Goal: Transaction & Acquisition: Purchase product/service

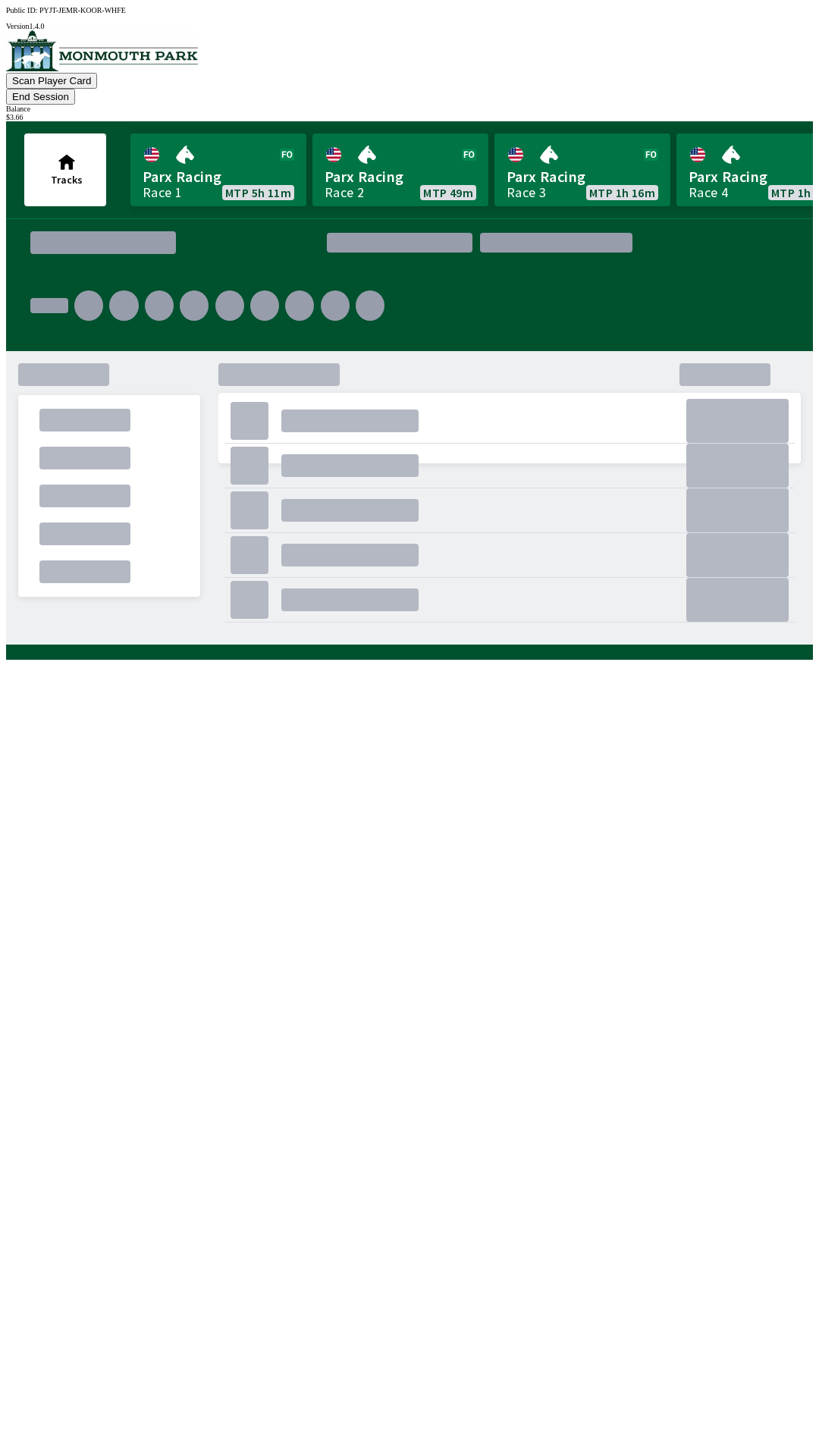
scroll to position [0, 205]
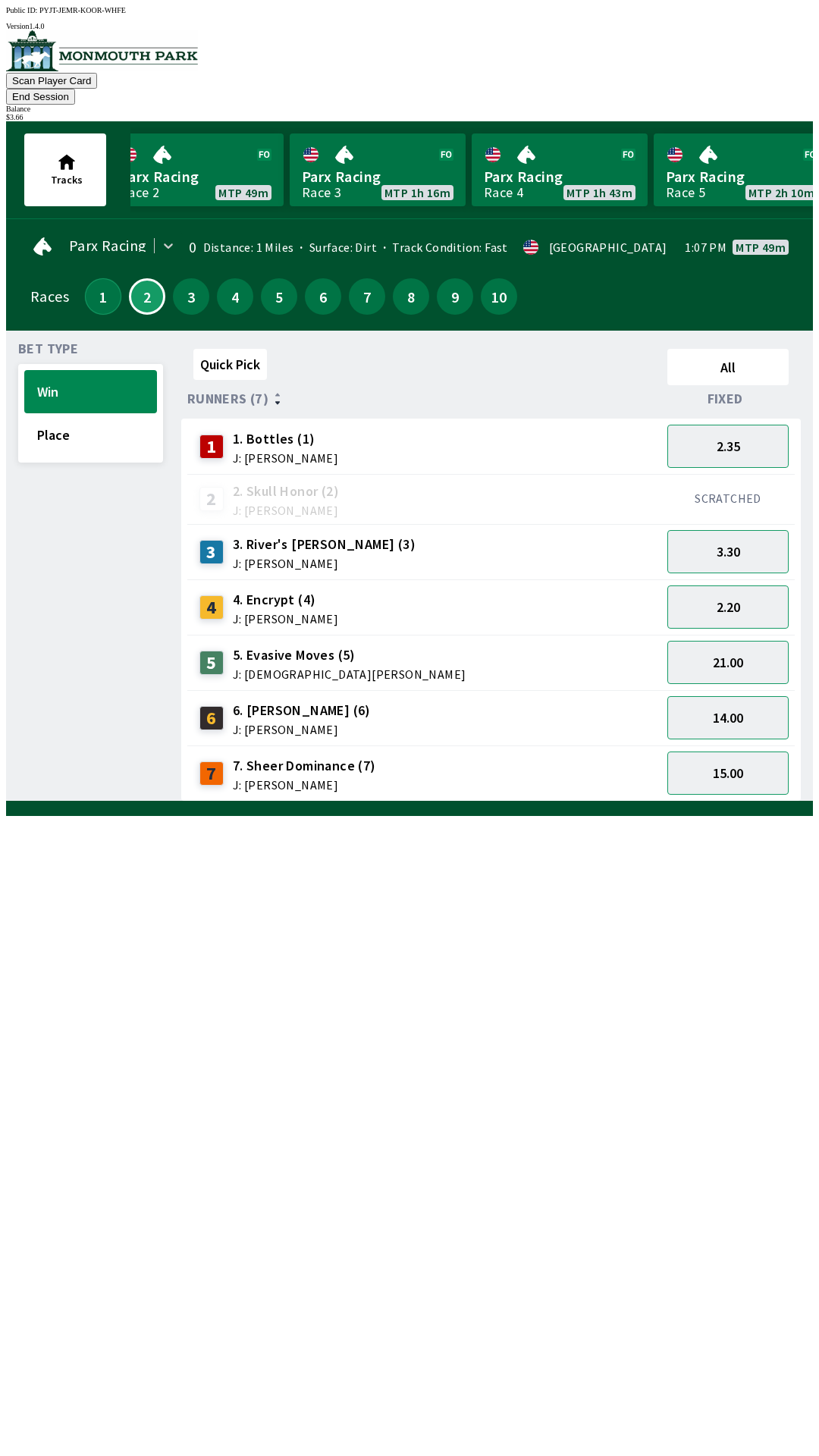
click at [88, 279] on button "1" at bounding box center [103, 296] width 36 height 36
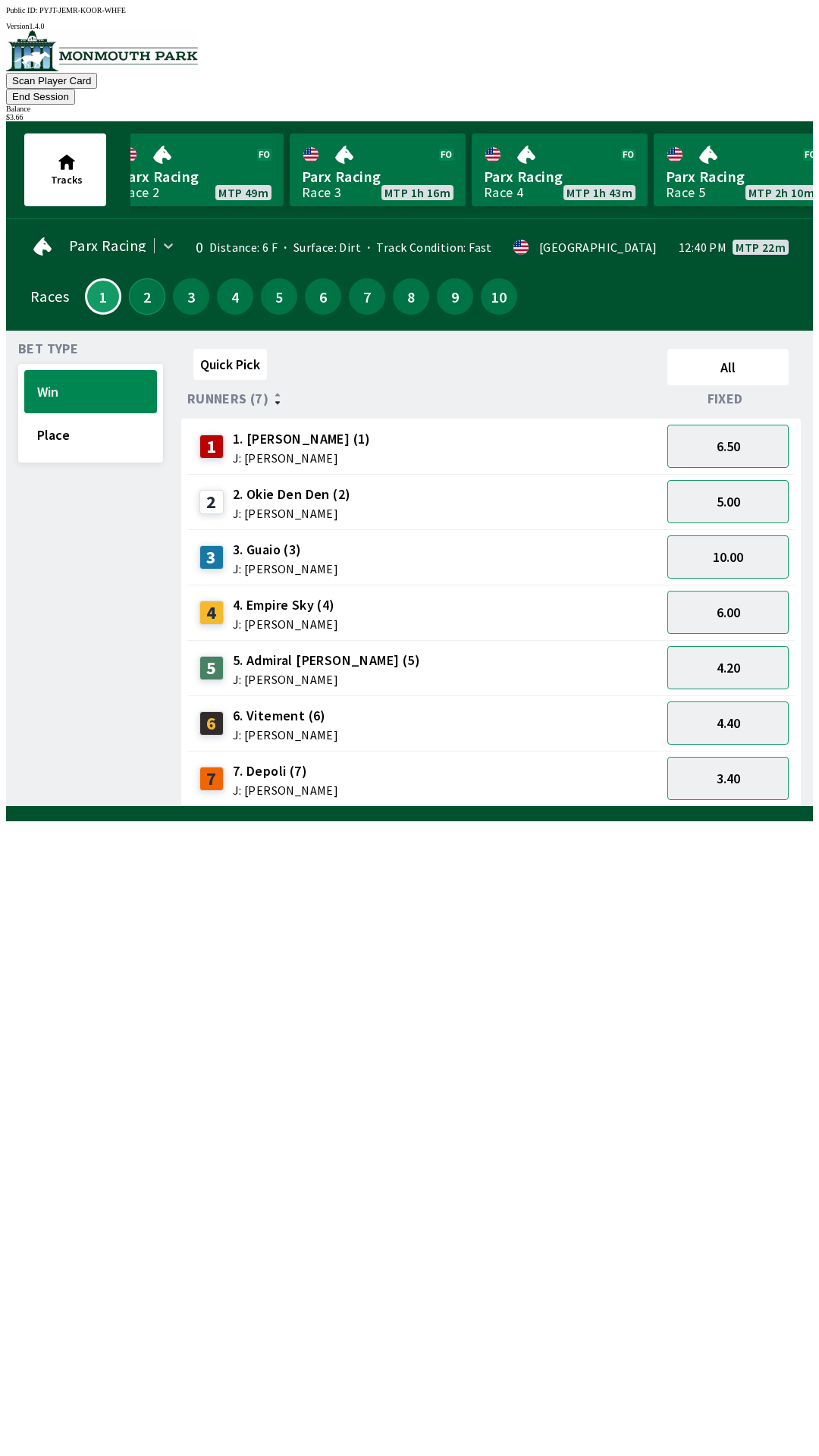
click at [147, 278] on button "2" at bounding box center [146, 296] width 36 height 36
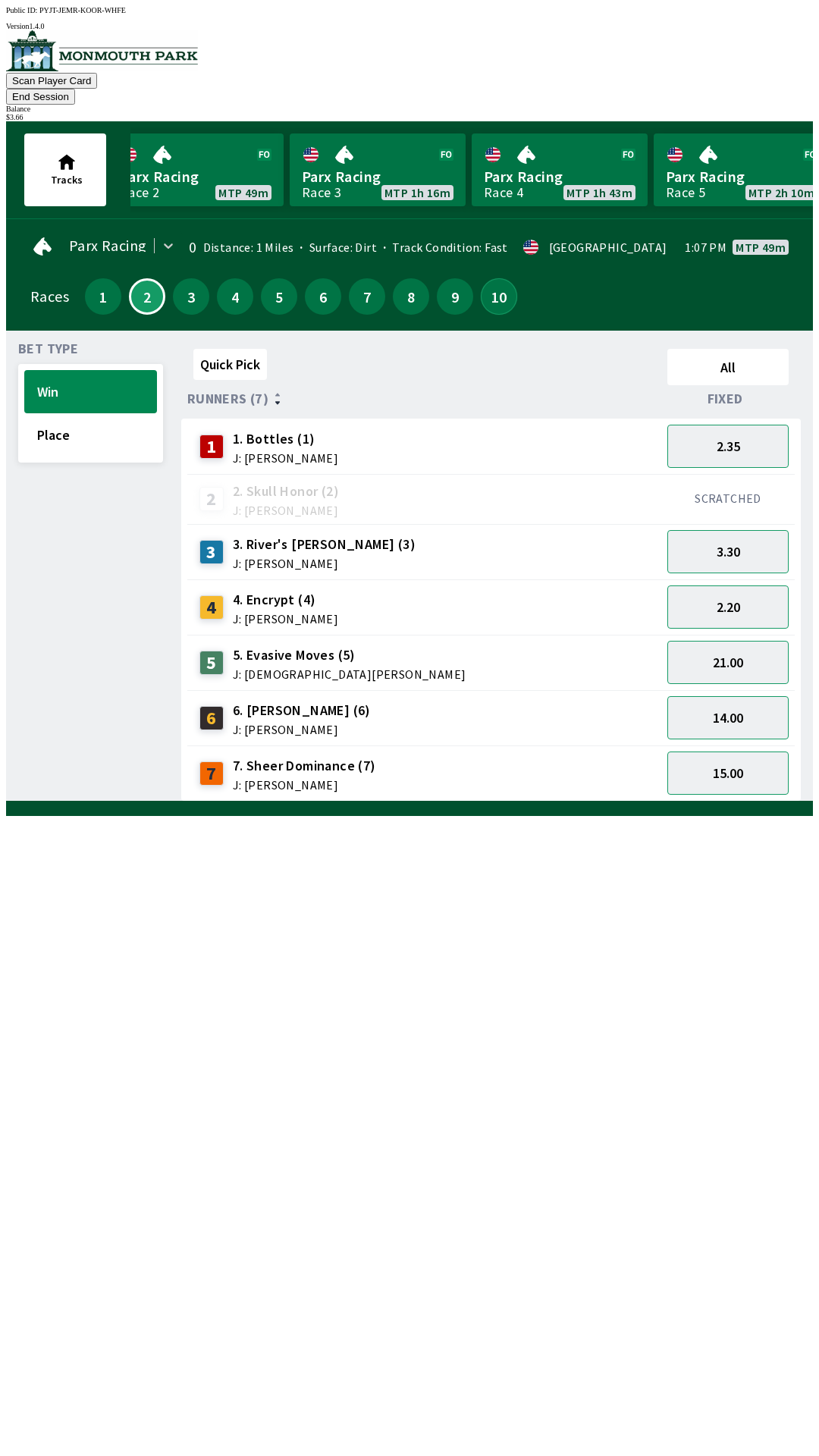
click at [489, 278] on button "10" at bounding box center [498, 296] width 36 height 36
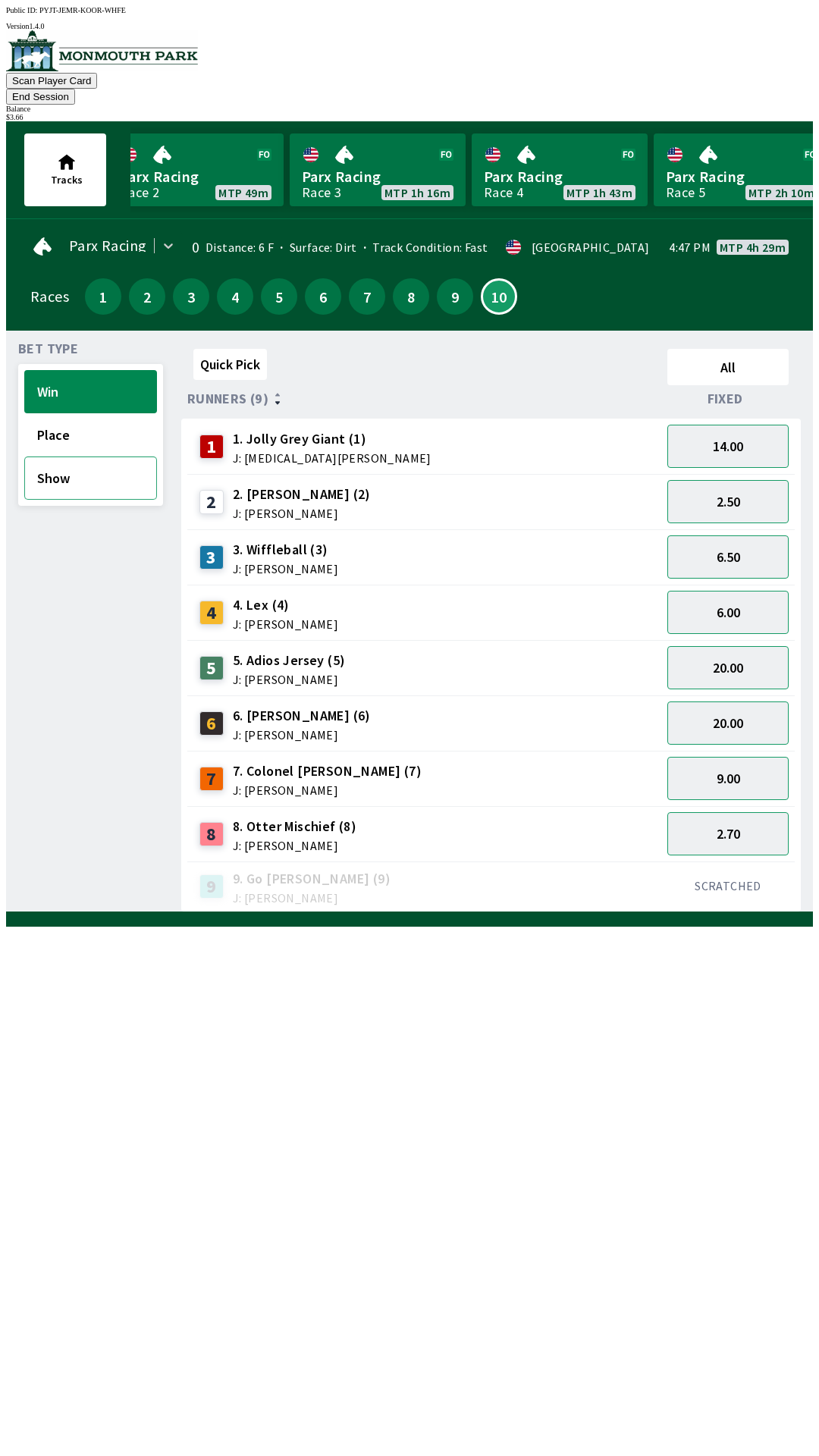
click at [57, 460] on button "Show" at bounding box center [90, 478] width 132 height 43
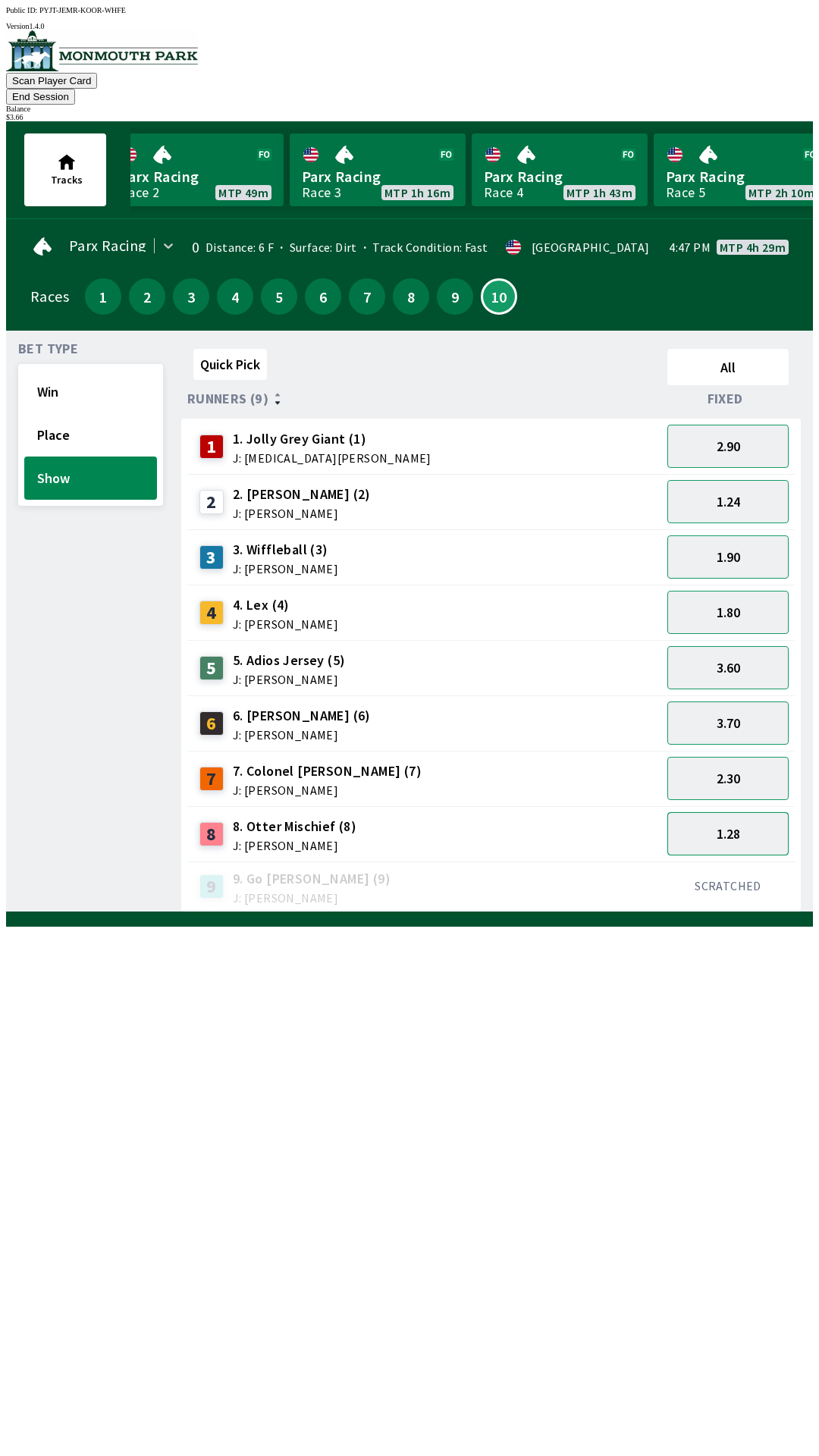
click at [738, 813] on button "1.28" at bounding box center [728, 834] width 122 height 43
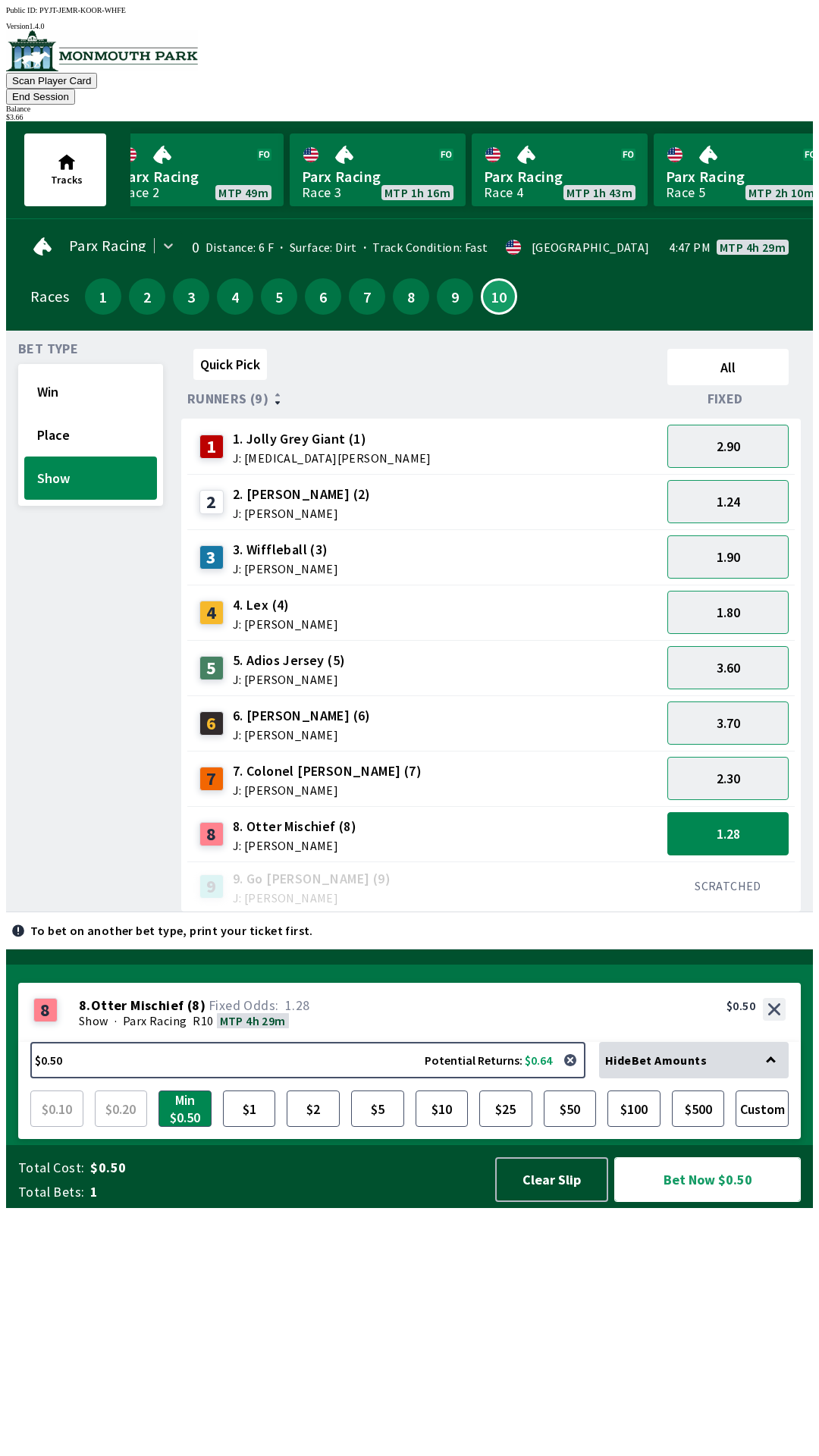
click at [697, 1202] on button "Bet Now $0.50" at bounding box center [707, 1180] width 187 height 45
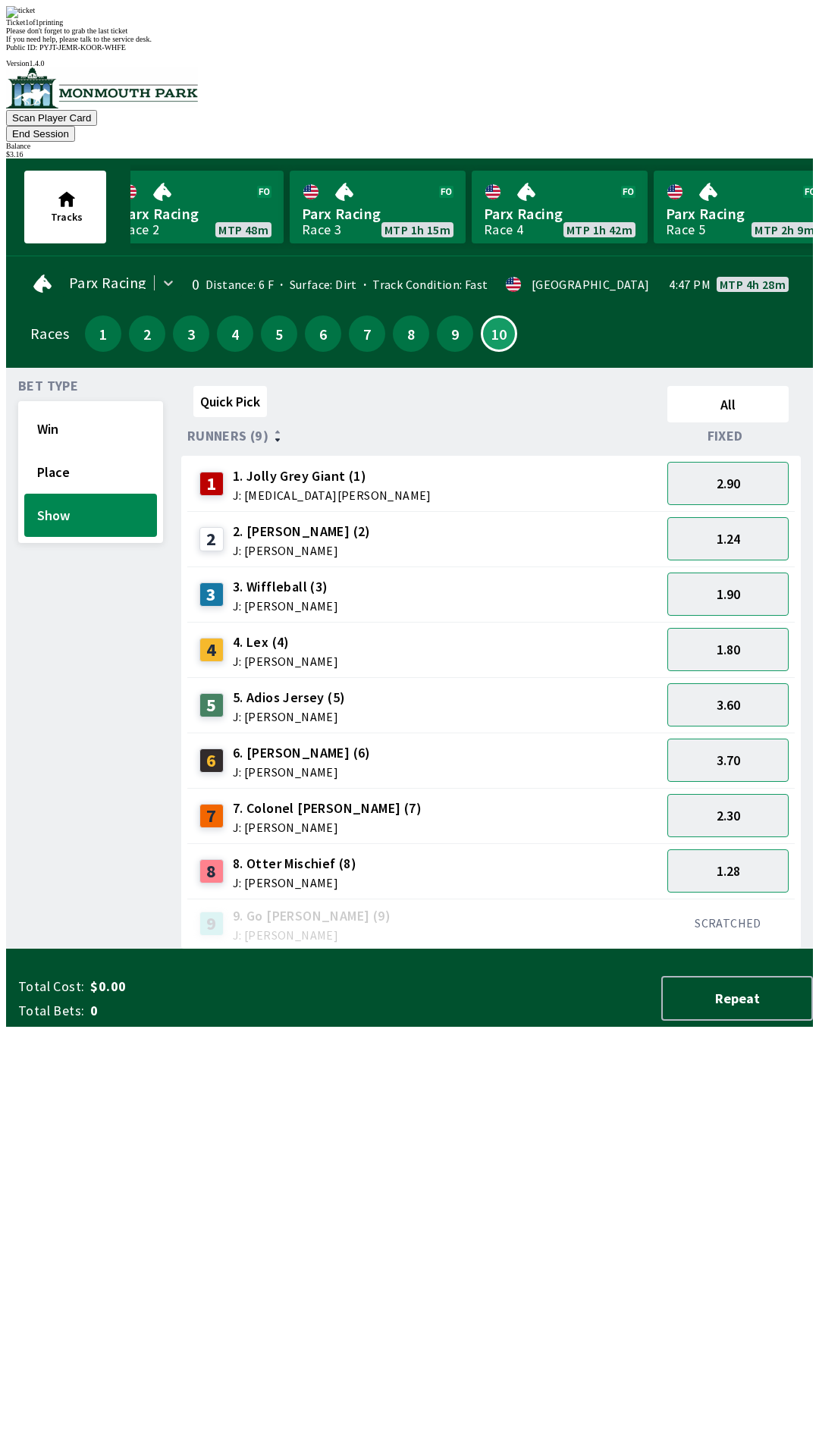
click at [56, 950] on div "Bet Type Win Place Show" at bounding box center [90, 664] width 145 height 570
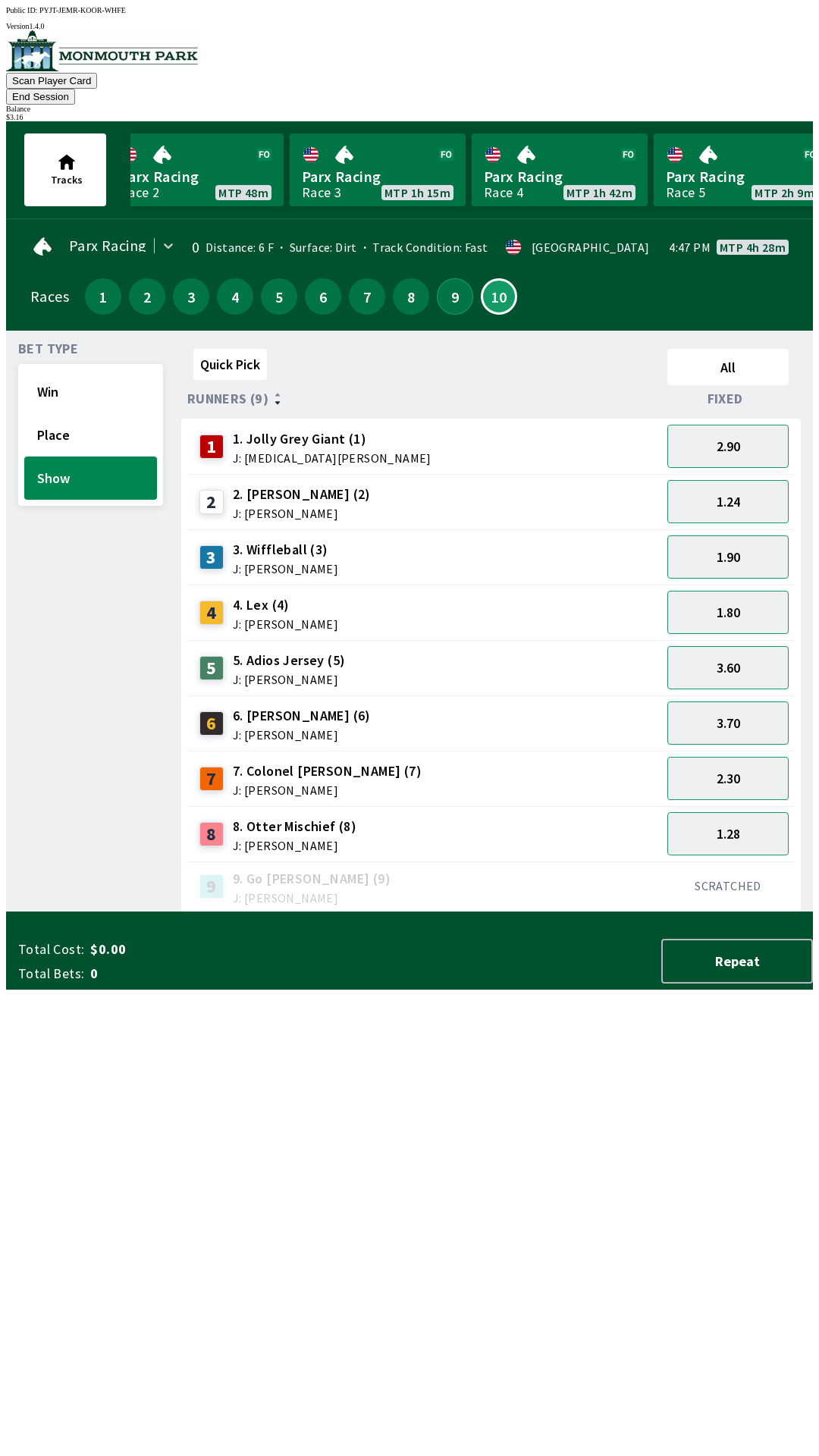
click at [437, 284] on button "9" at bounding box center [455, 296] width 36 height 36
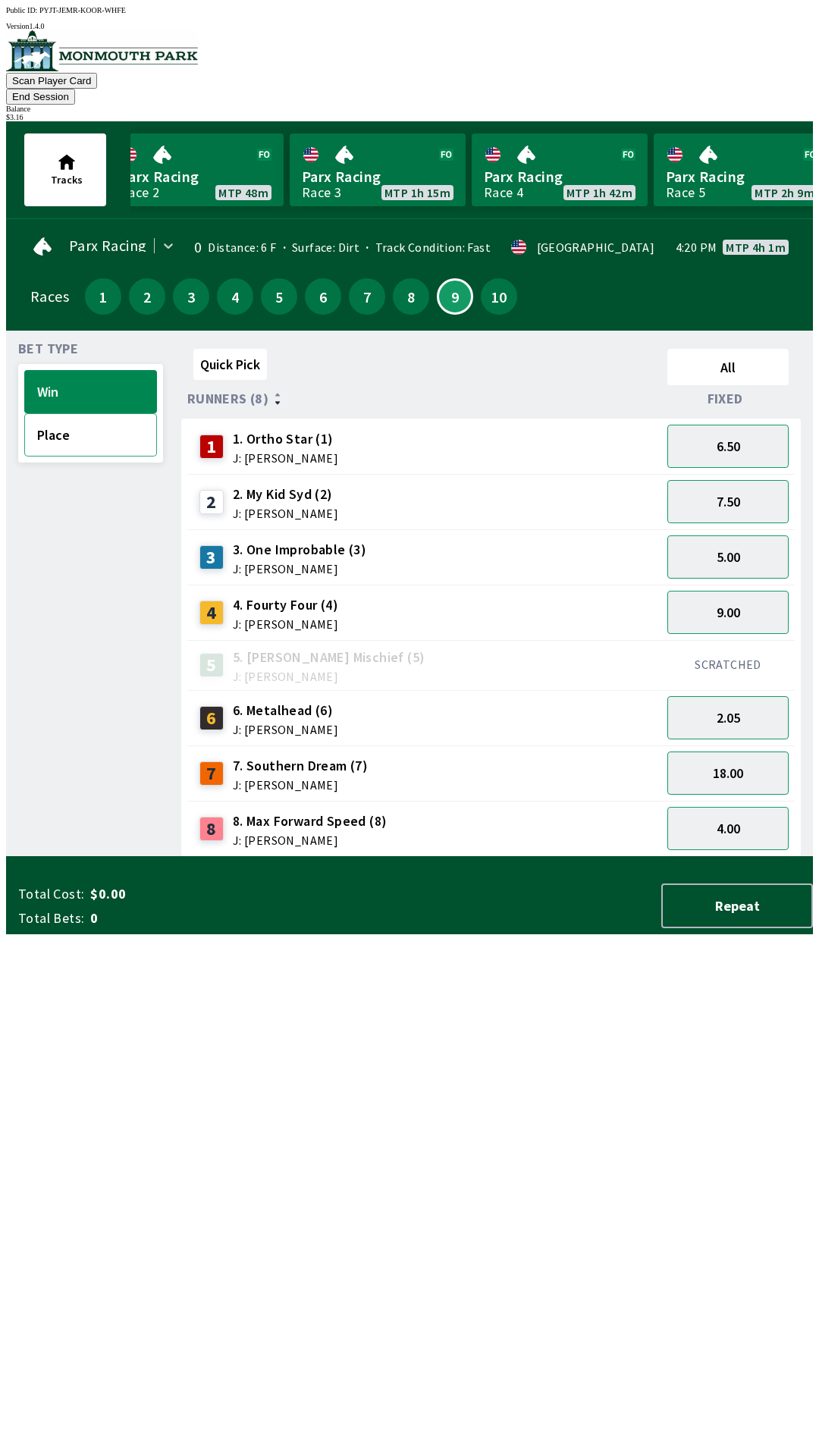
click at [91, 430] on button "Place" at bounding box center [90, 435] width 132 height 43
click at [745, 708] on button "1.28" at bounding box center [728, 718] width 122 height 43
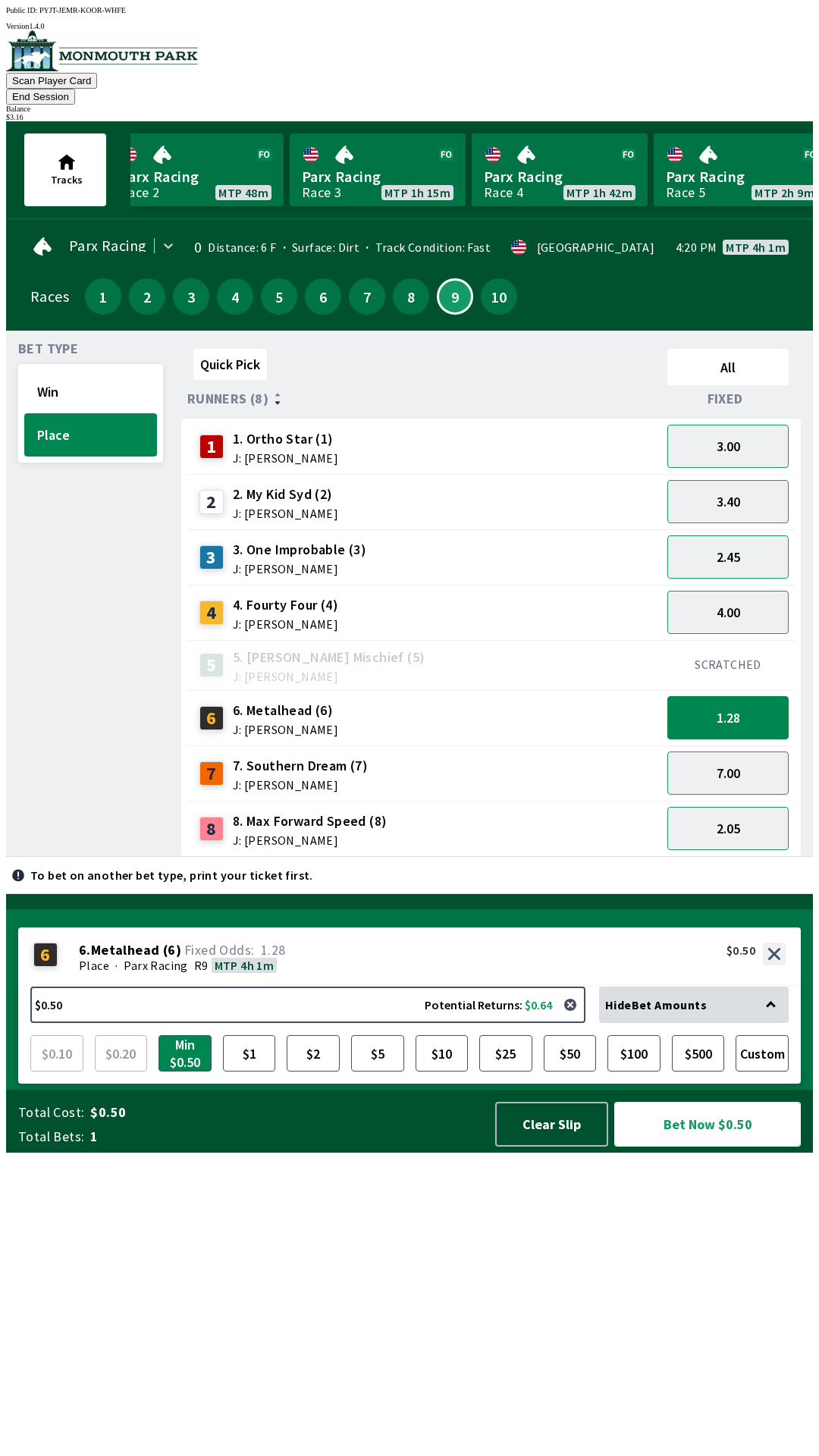
click at [703, 1147] on button "Bet Now $0.50" at bounding box center [707, 1124] width 187 height 45
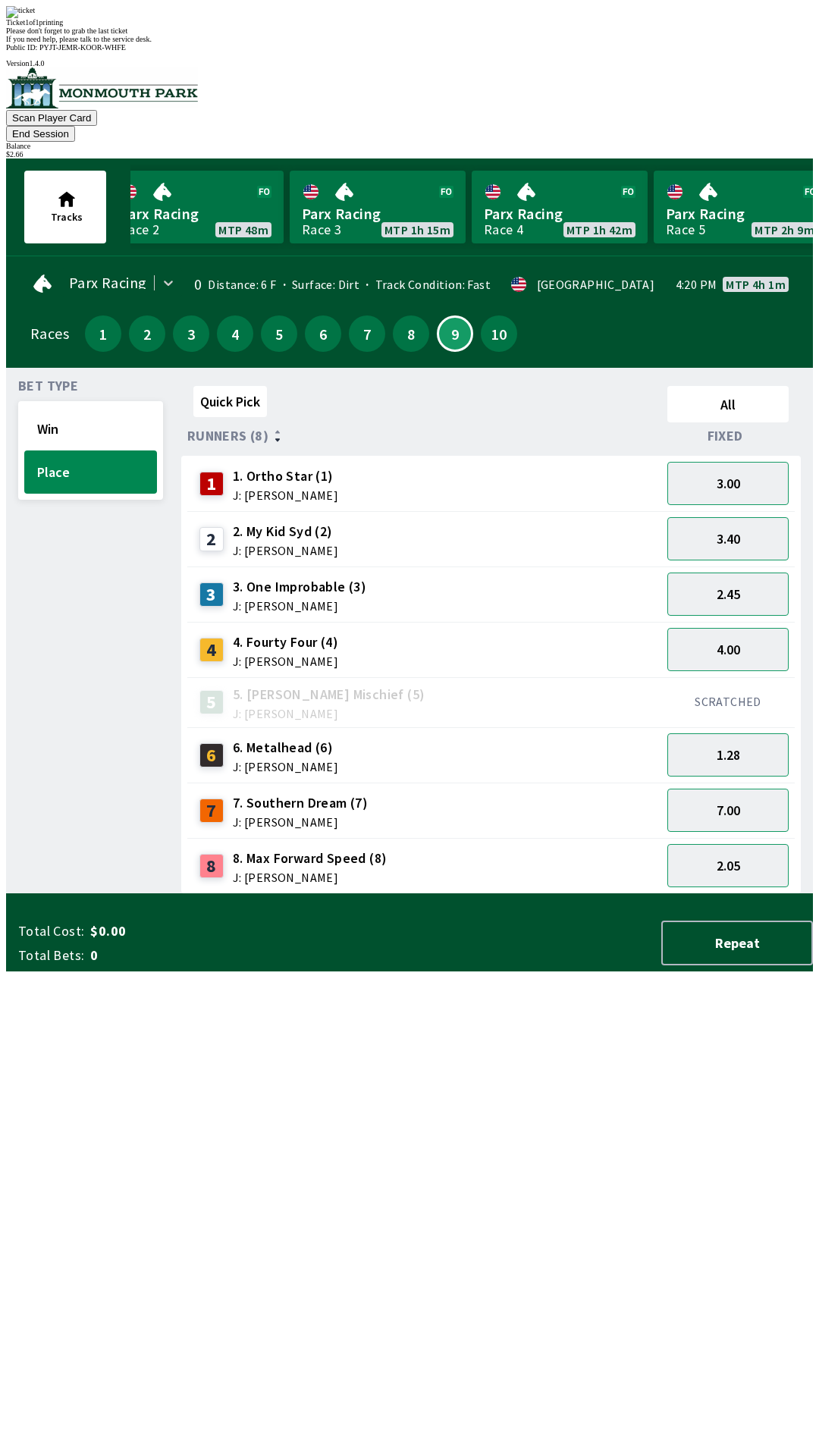
click at [42, 675] on div "Bet Type Win Place" at bounding box center [90, 637] width 145 height 514
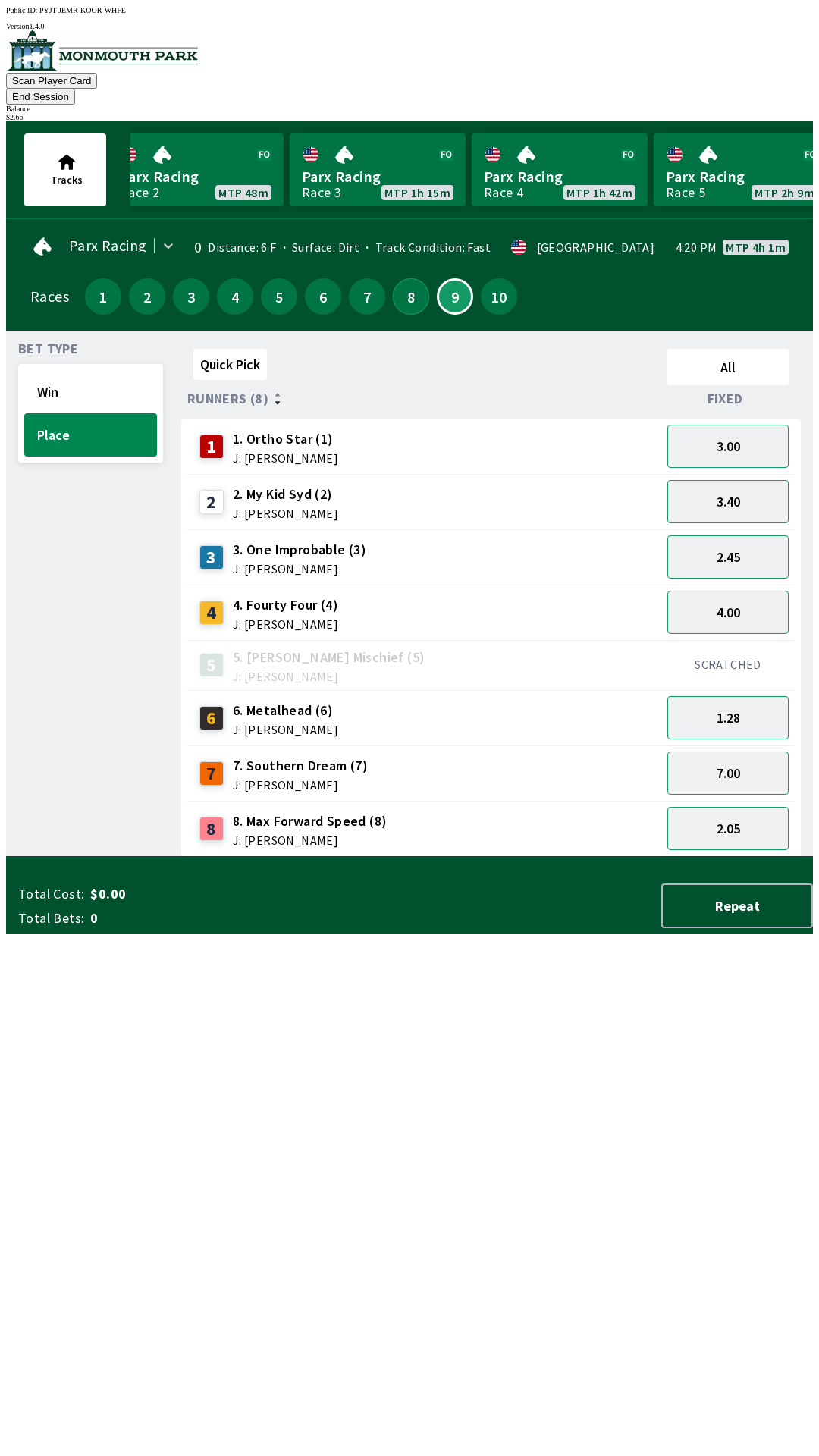
click at [401, 278] on button "8" at bounding box center [411, 296] width 36 height 36
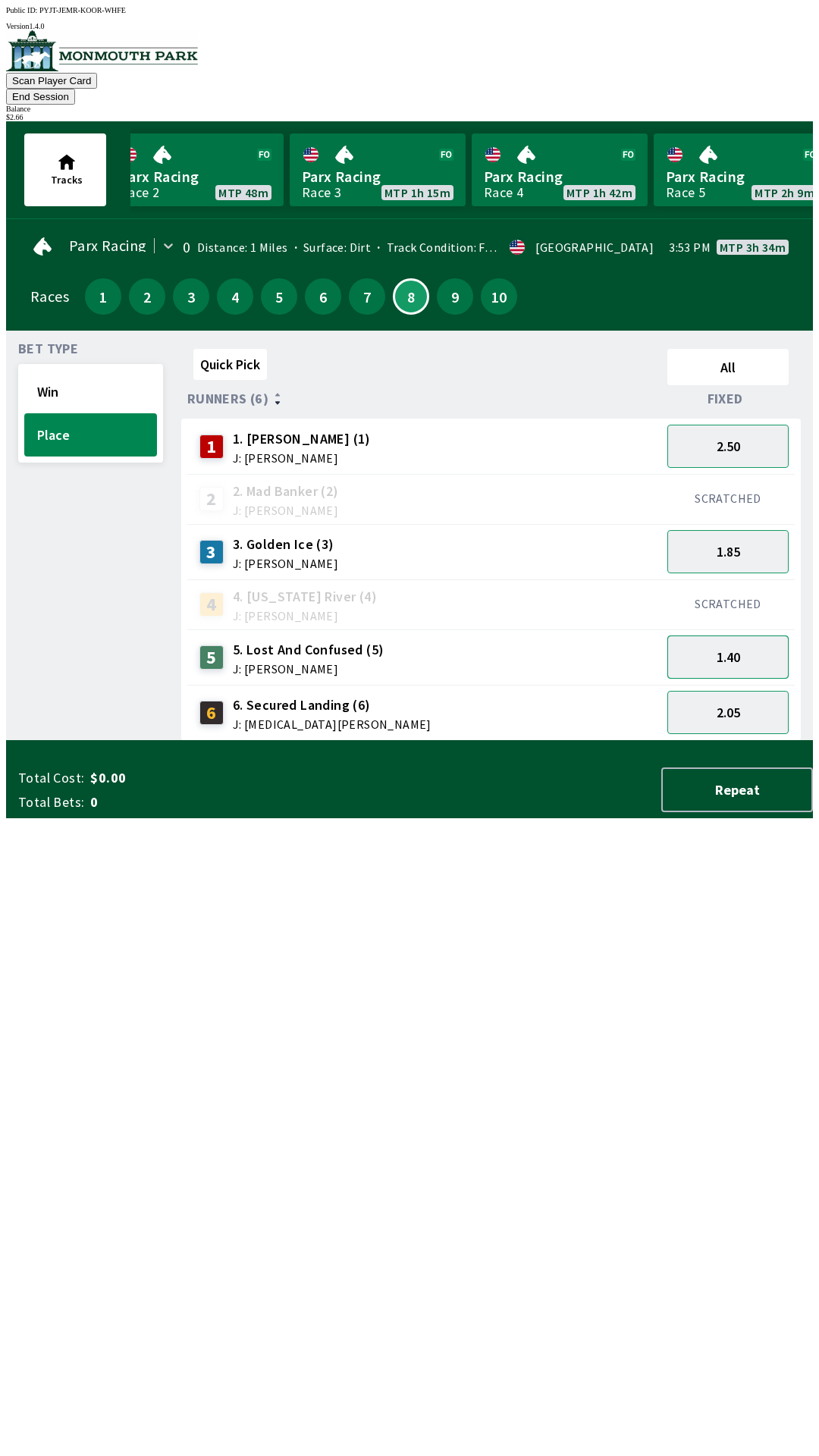
click at [736, 636] on button "1.40" at bounding box center [728, 657] width 122 height 43
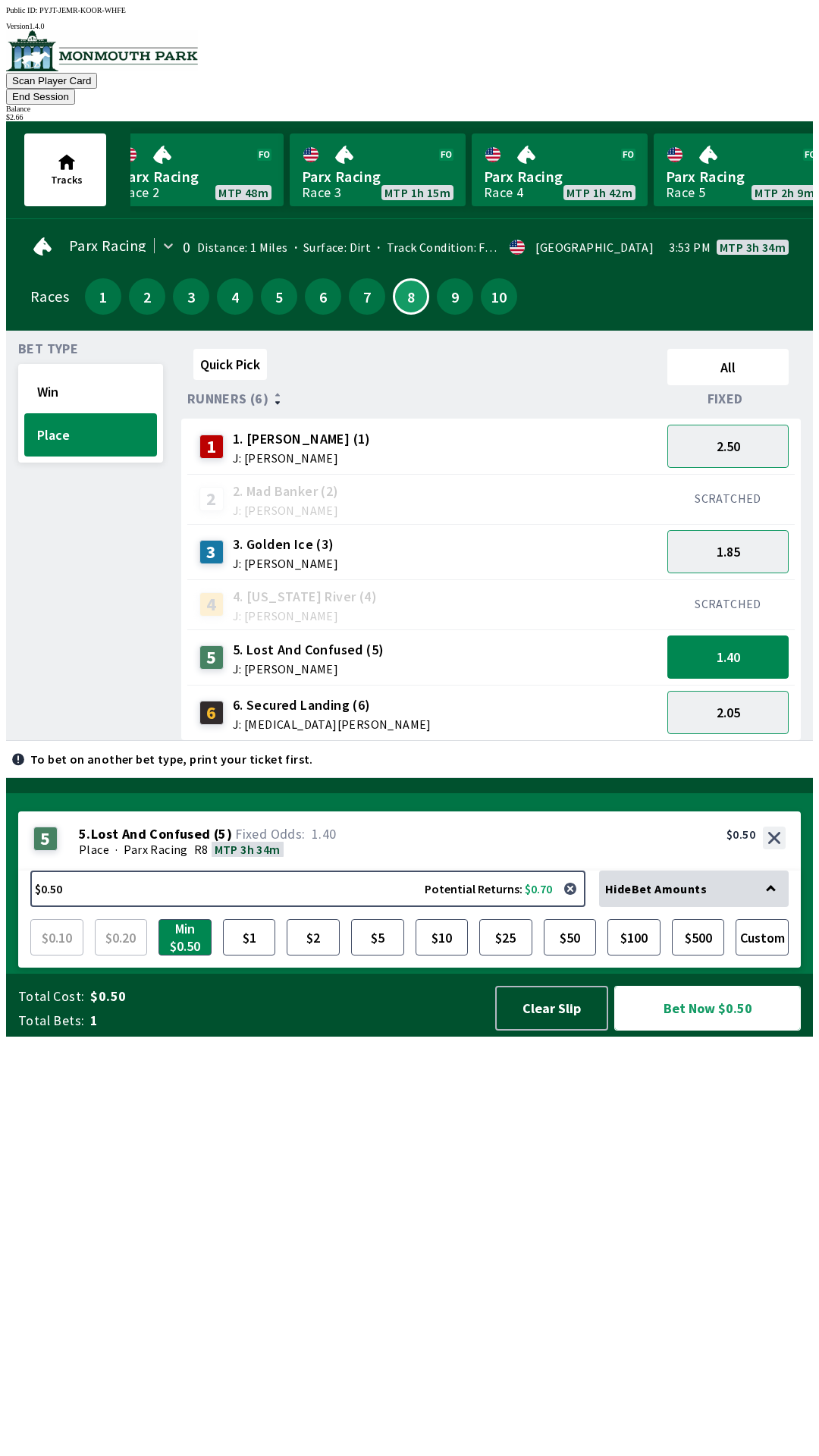
click at [692, 1031] on button "Bet Now $0.50" at bounding box center [707, 1009] width 187 height 45
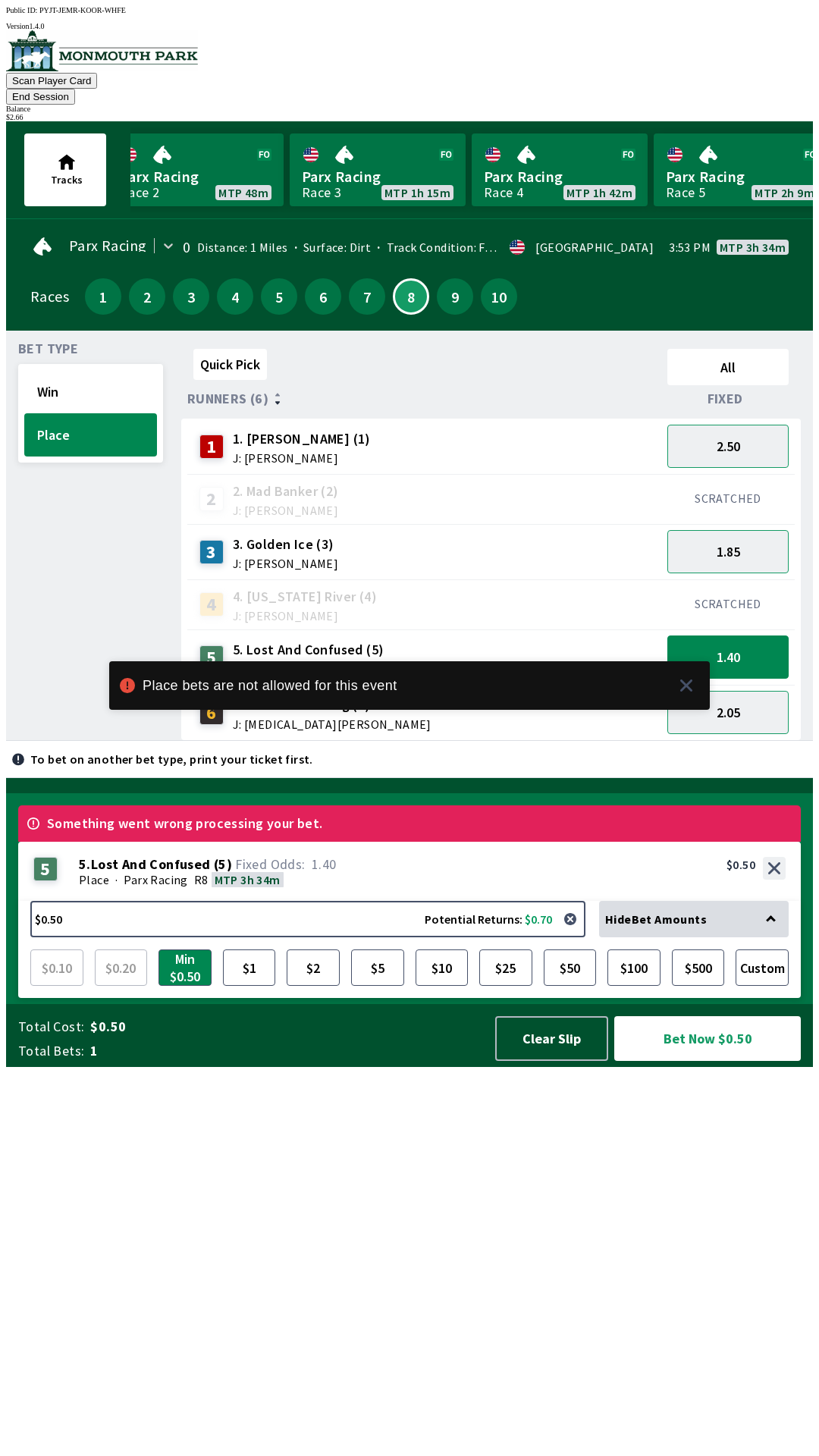
click at [77, 741] on div "Bet Type Win Place" at bounding box center [90, 542] width 145 height 399
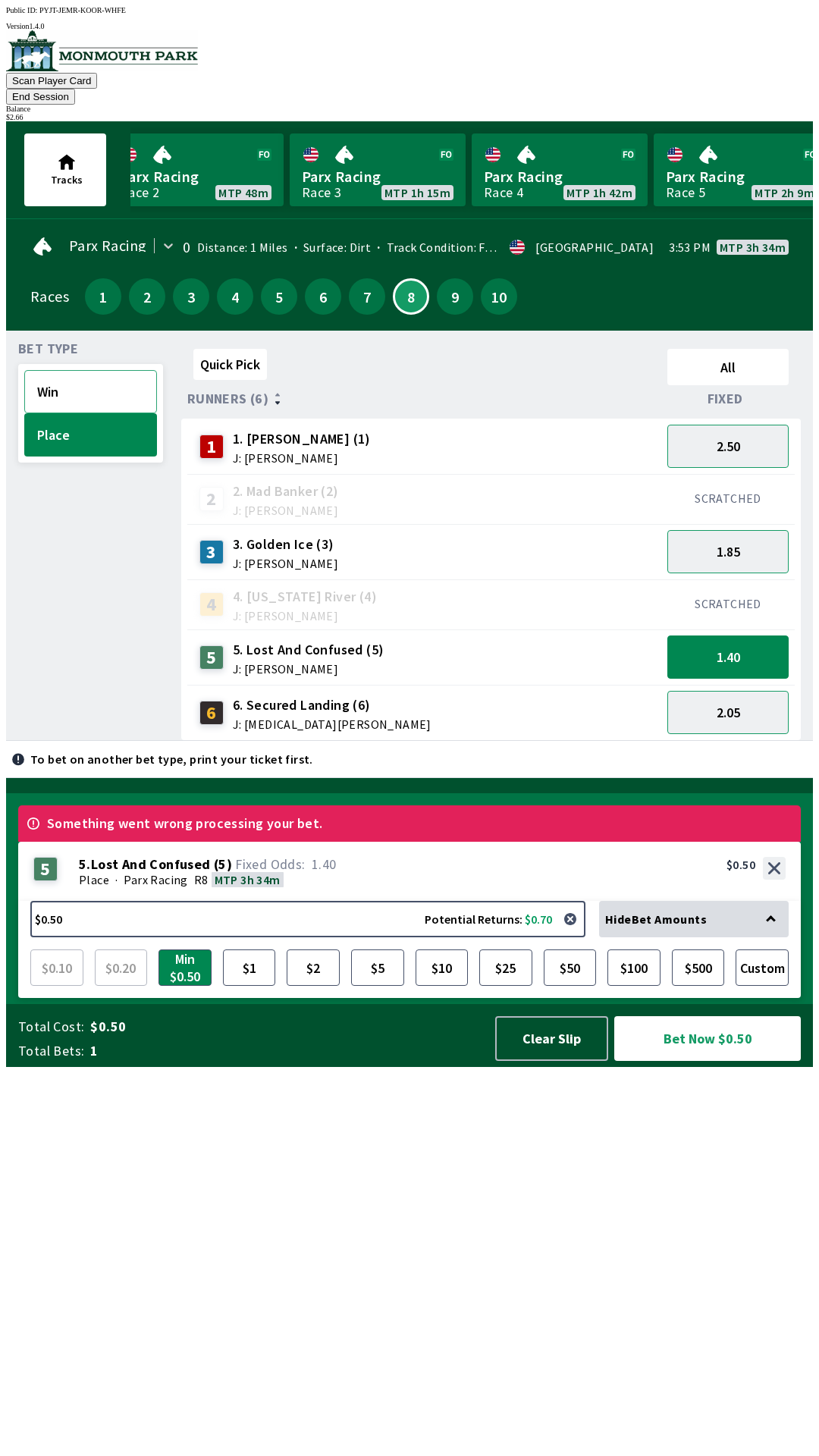
click at [89, 370] on button "Win" at bounding box center [90, 392] width 132 height 43
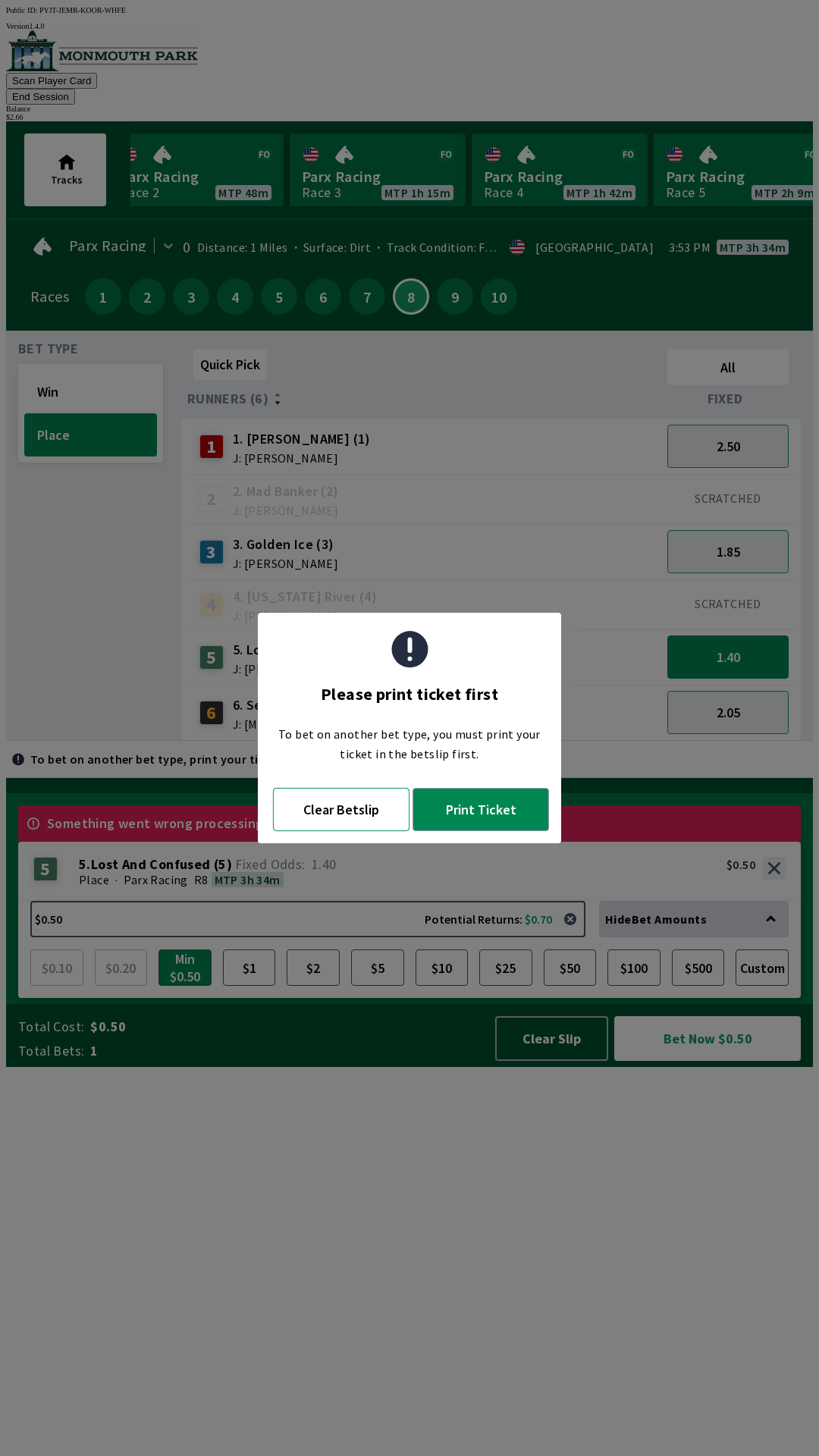
click at [342, 812] on button "Clear Betslip" at bounding box center [341, 809] width 136 height 43
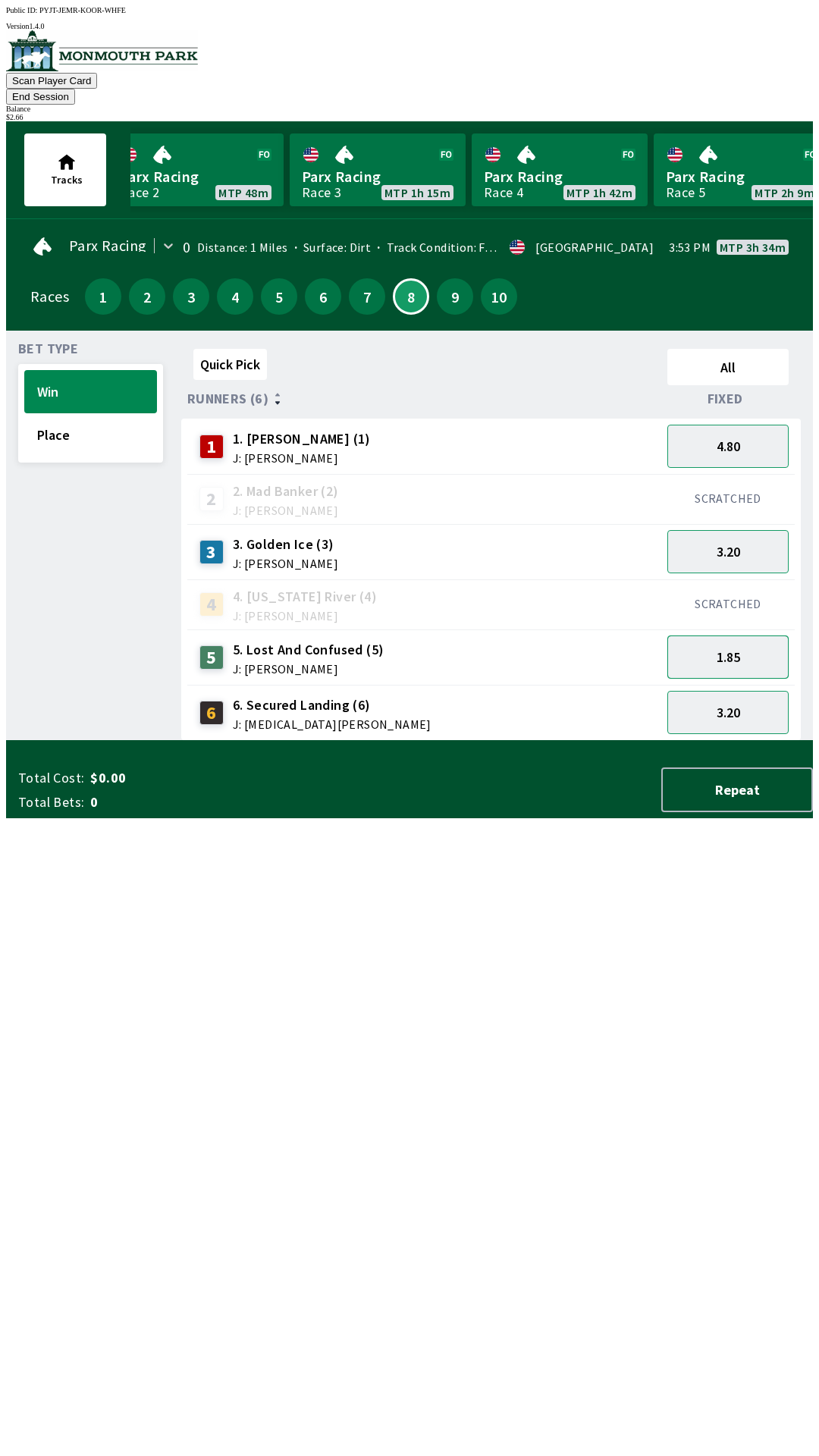
click at [738, 636] on button "1.85" at bounding box center [728, 657] width 122 height 43
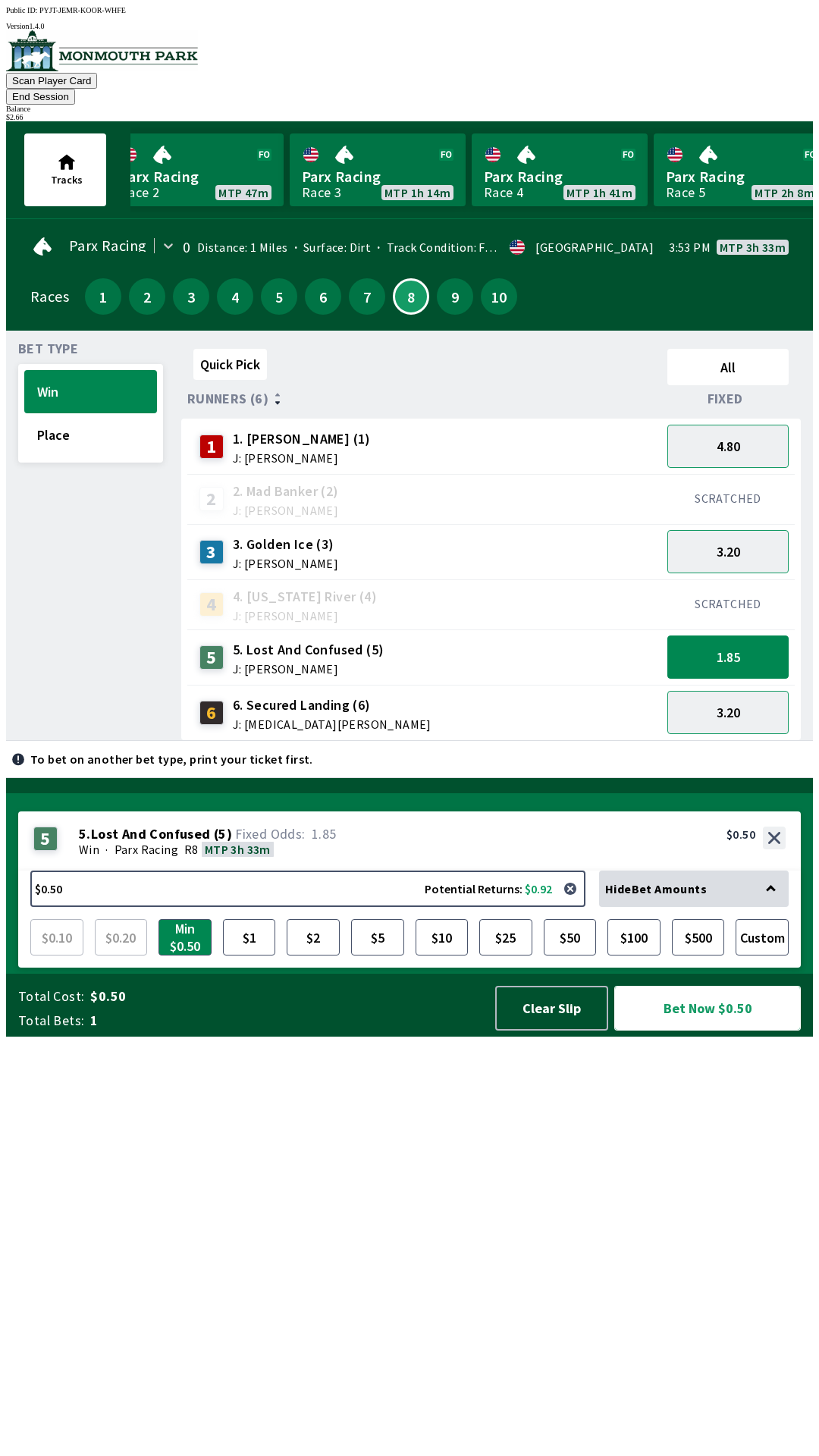
click at [705, 1031] on button "Bet Now $0.50" at bounding box center [707, 1008] width 191 height 46
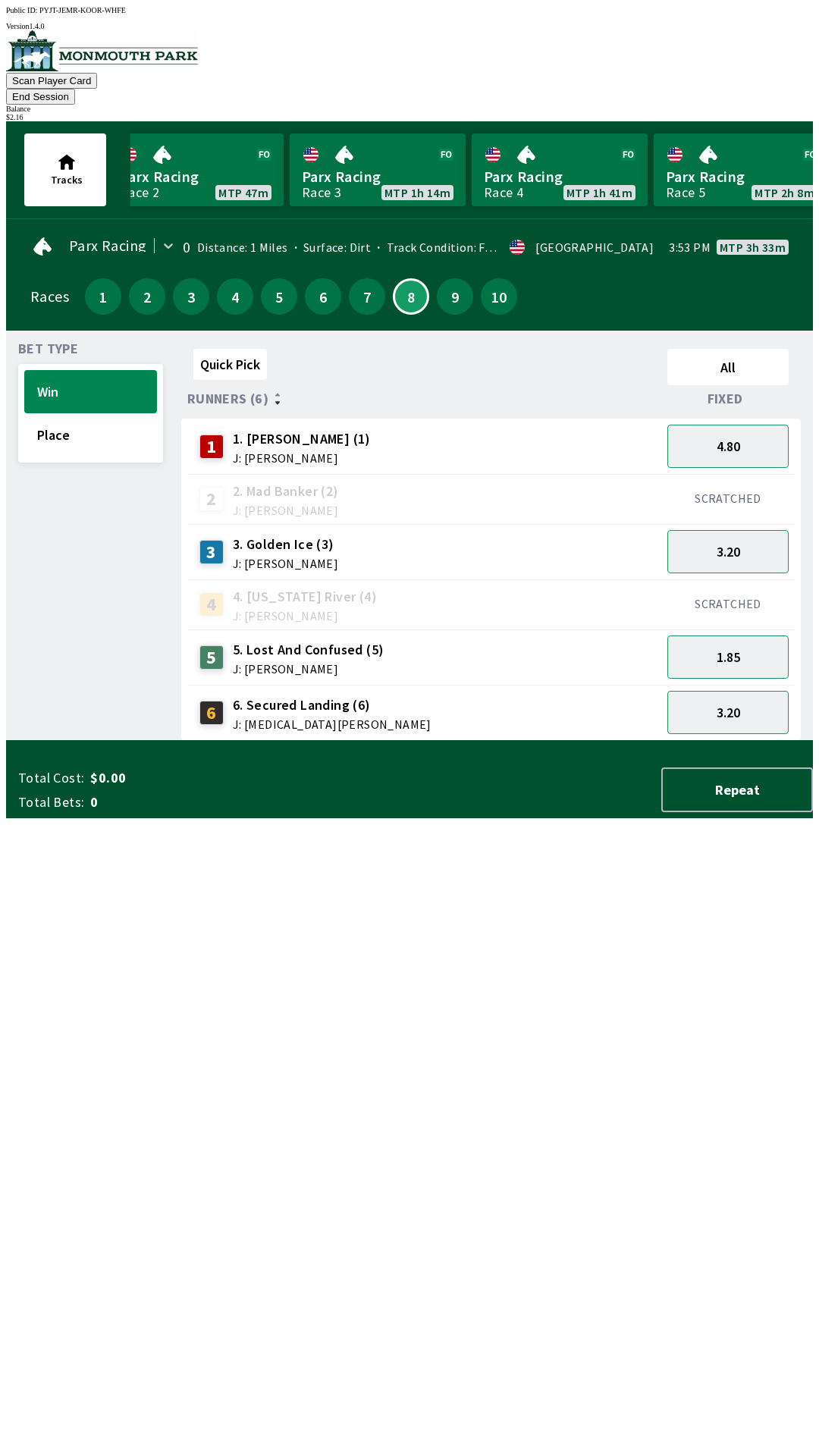
click at [67, 593] on div "Bet Type Win Place" at bounding box center [90, 542] width 145 height 399
click at [363, 278] on button "7" at bounding box center [366, 296] width 36 height 36
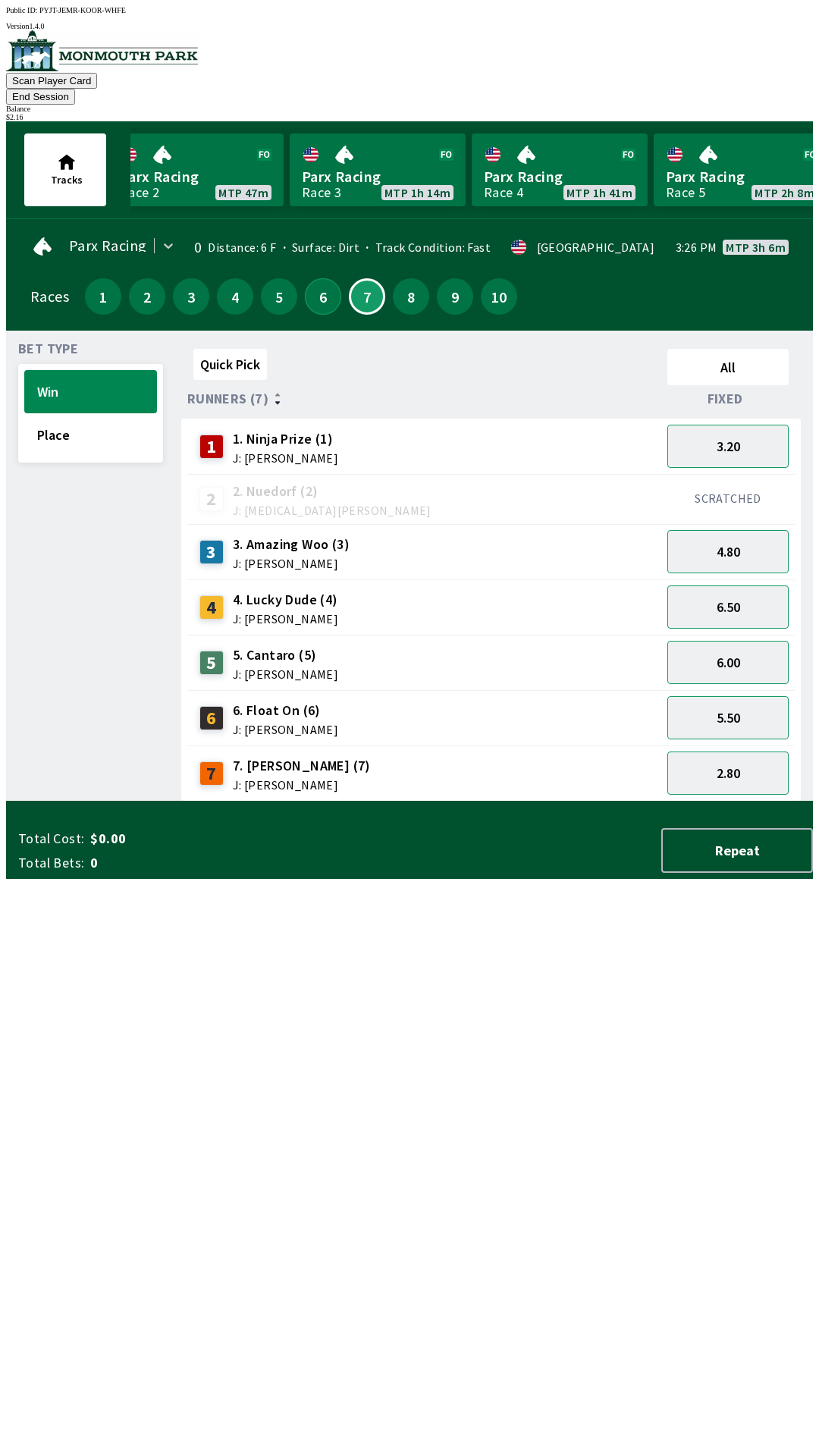
click at [313, 278] on button "6" at bounding box center [322, 296] width 36 height 36
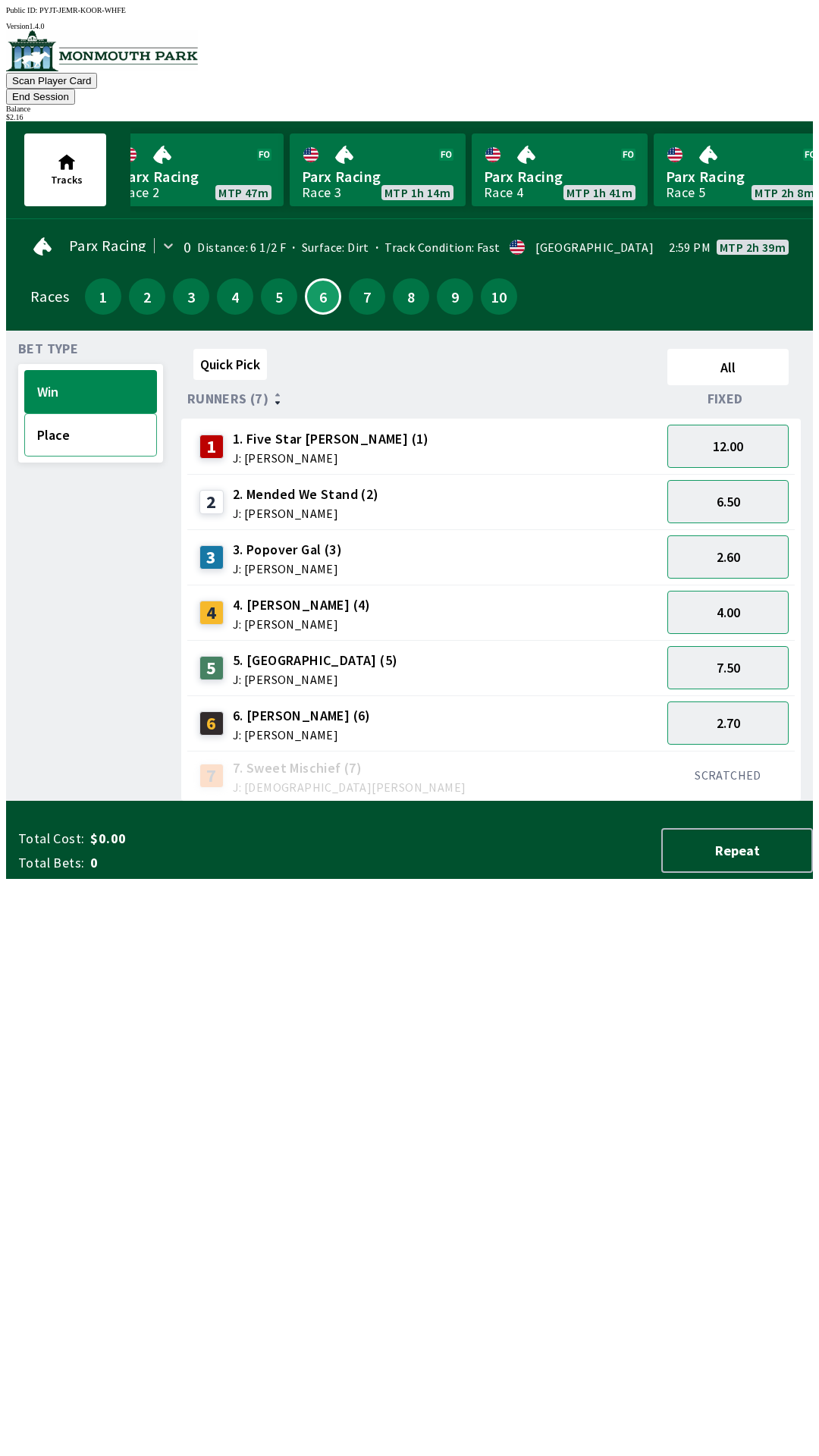
click at [88, 428] on button "Place" at bounding box center [90, 435] width 132 height 43
click at [733, 593] on button "2.00" at bounding box center [728, 612] width 122 height 43
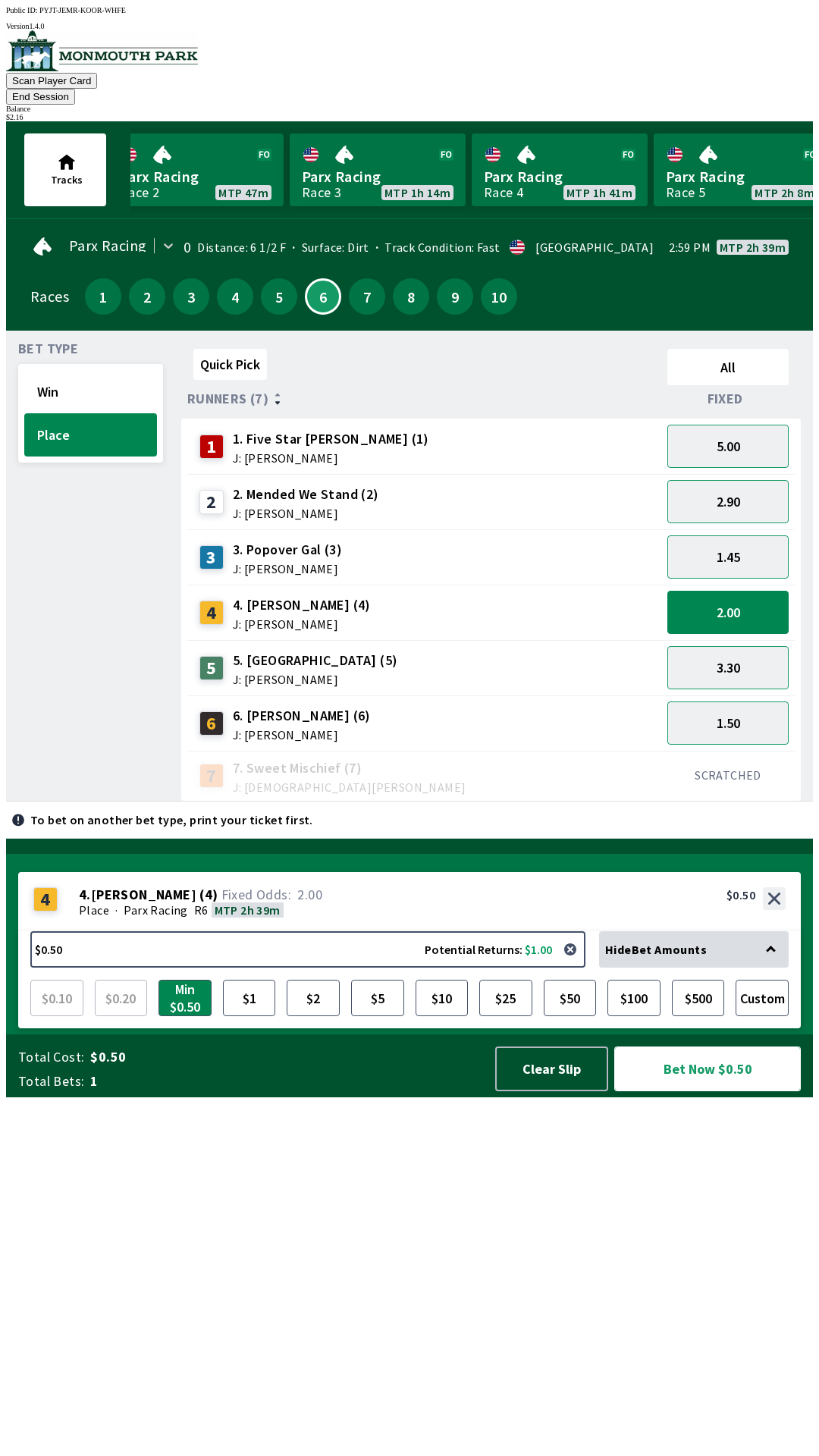
click at [693, 1092] on button "Bet Now $0.50" at bounding box center [707, 1069] width 187 height 45
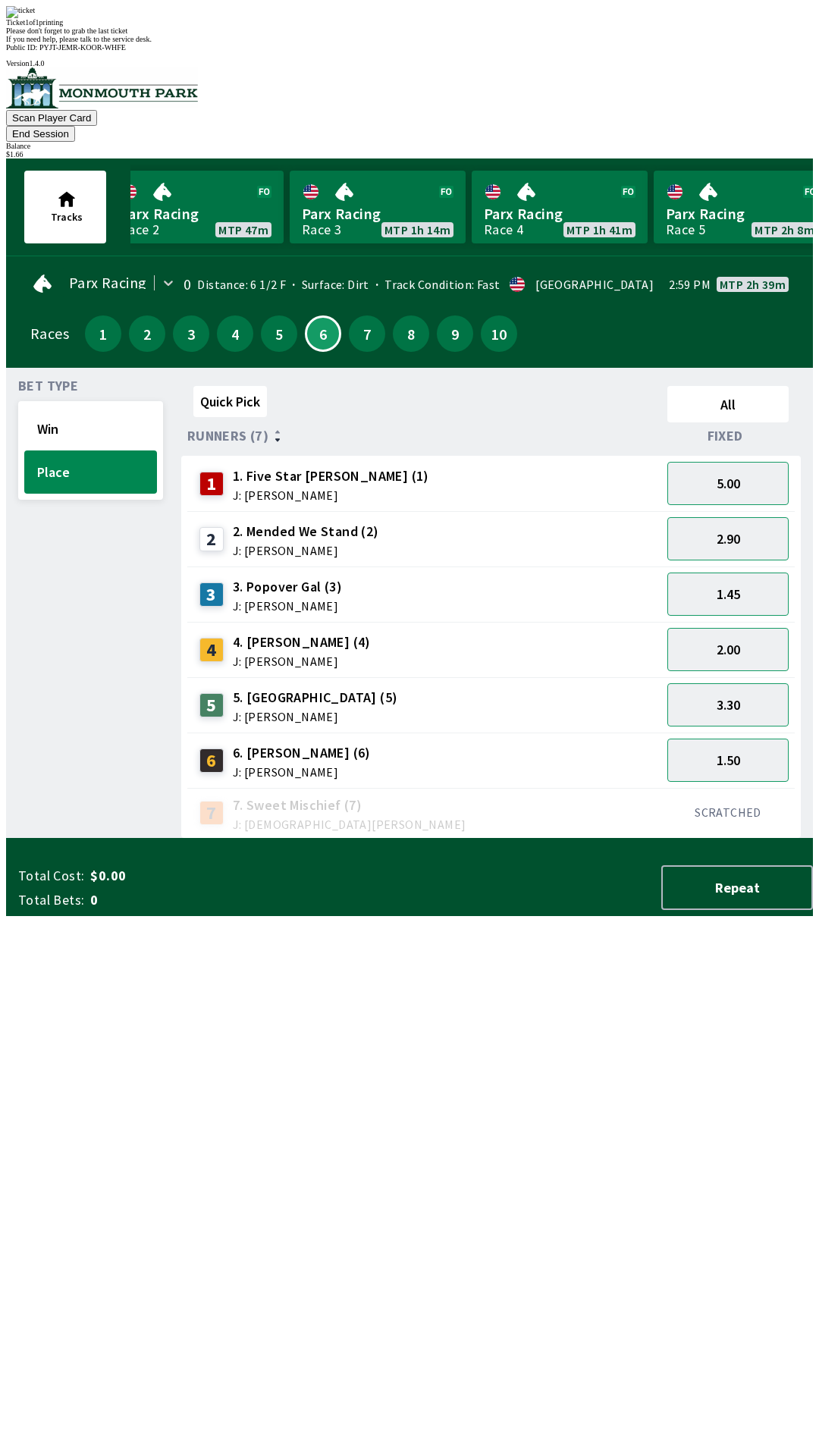
click at [52, 602] on div "Bet Type Win Place" at bounding box center [90, 609] width 145 height 459
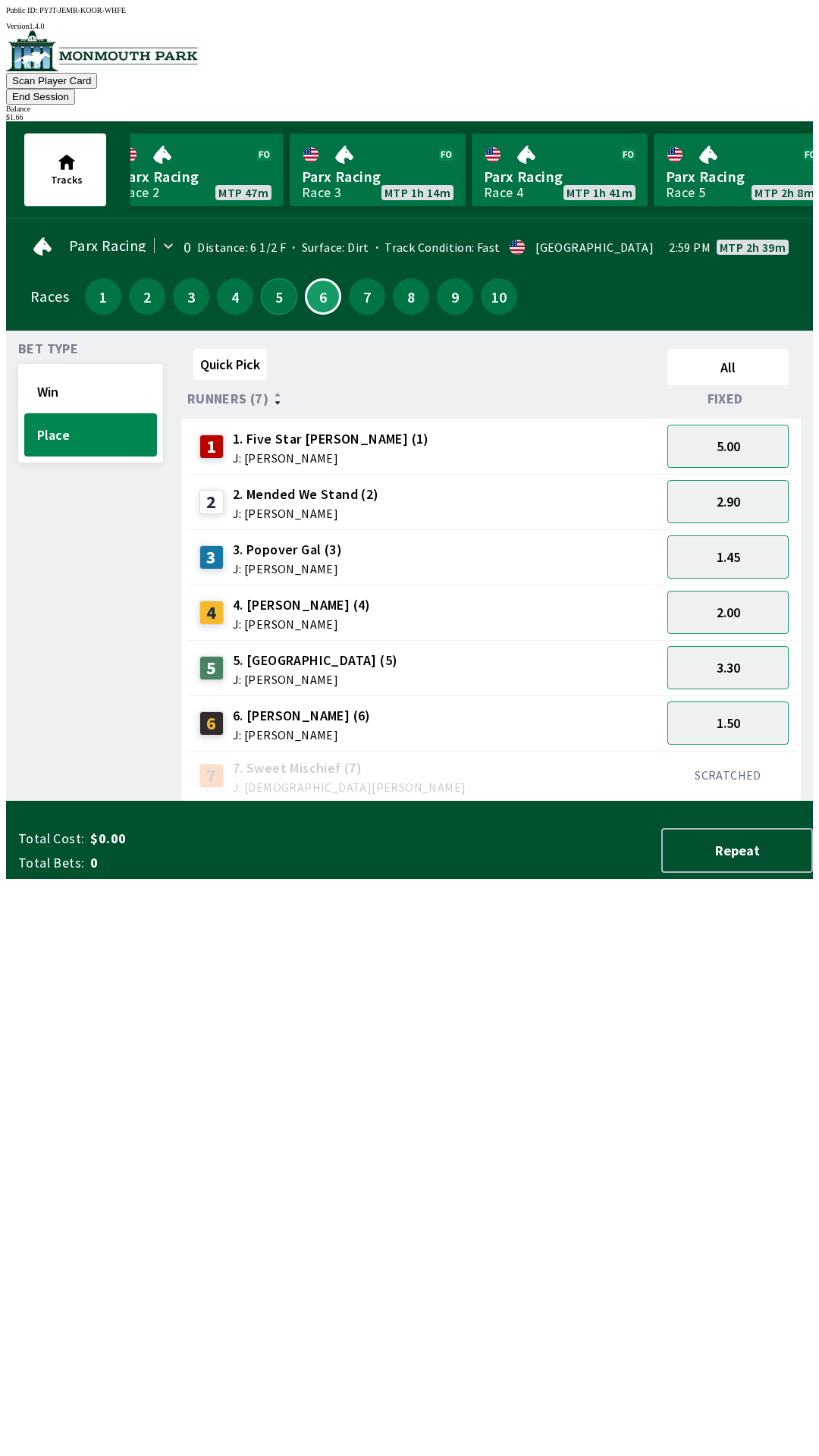
click at [272, 278] on button "5" at bounding box center [279, 296] width 36 height 36
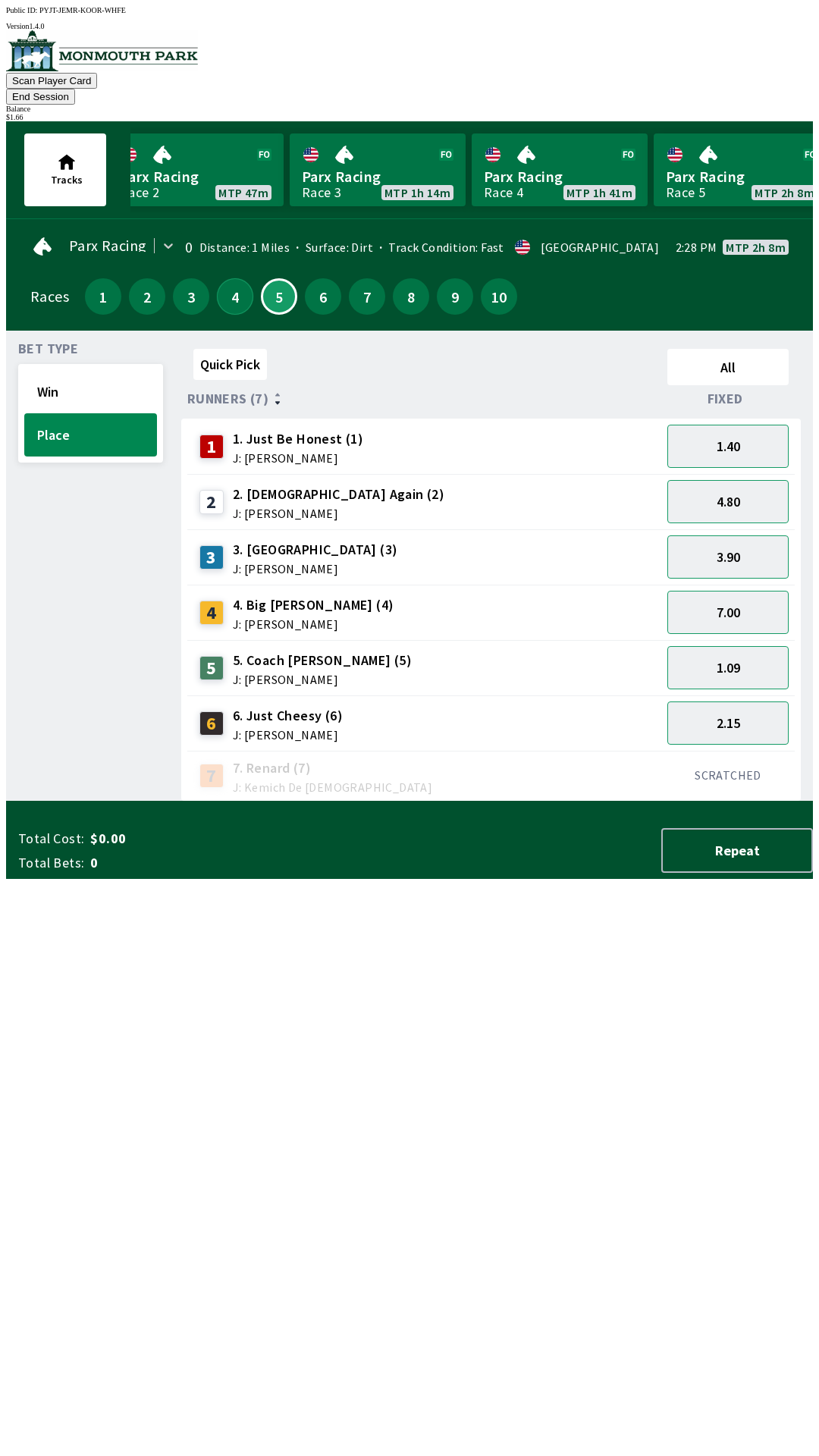
click at [229, 278] on button "4" at bounding box center [235, 296] width 36 height 36
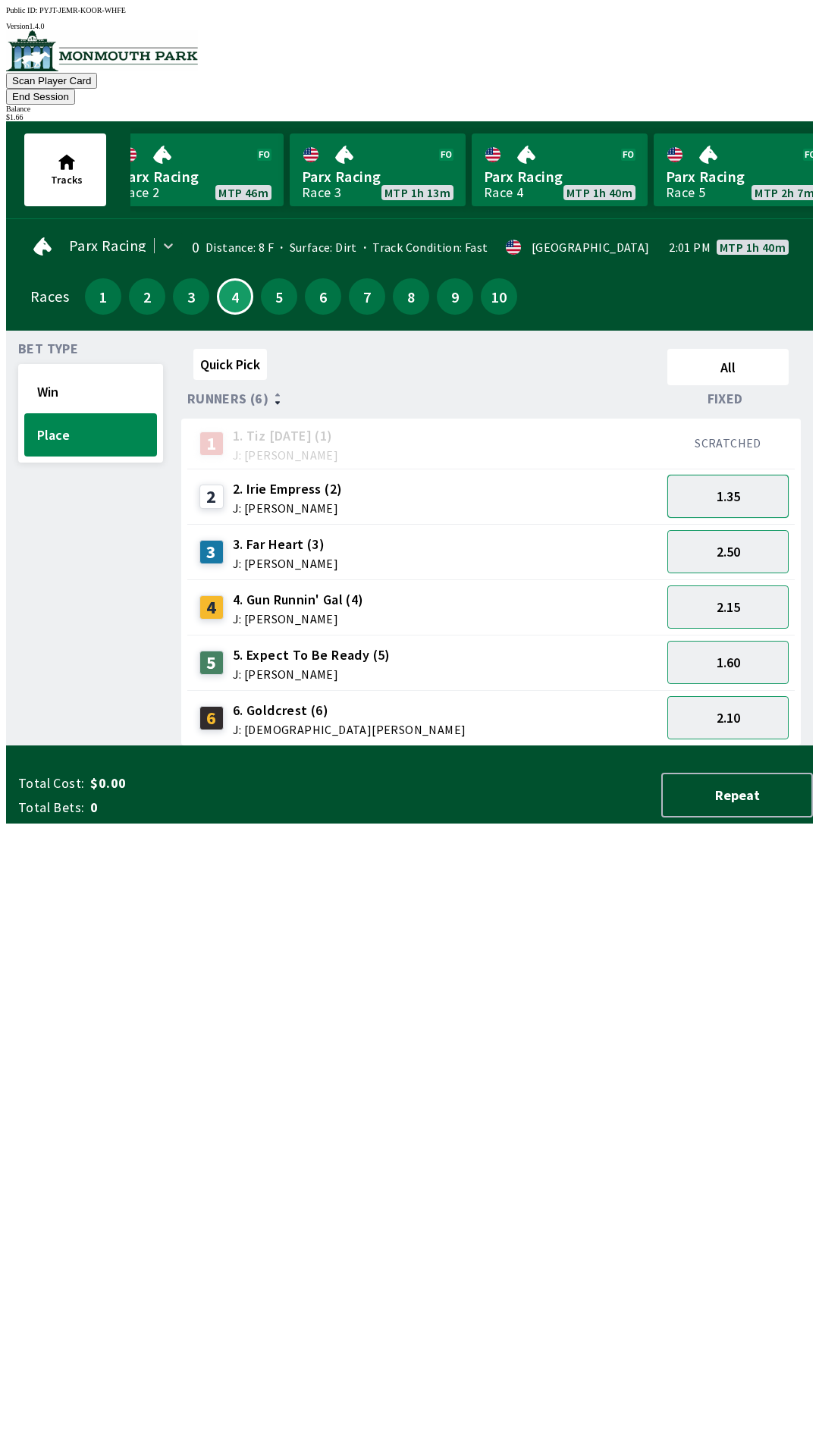
click at [740, 474] on button "1.35" at bounding box center [728, 496] width 122 height 43
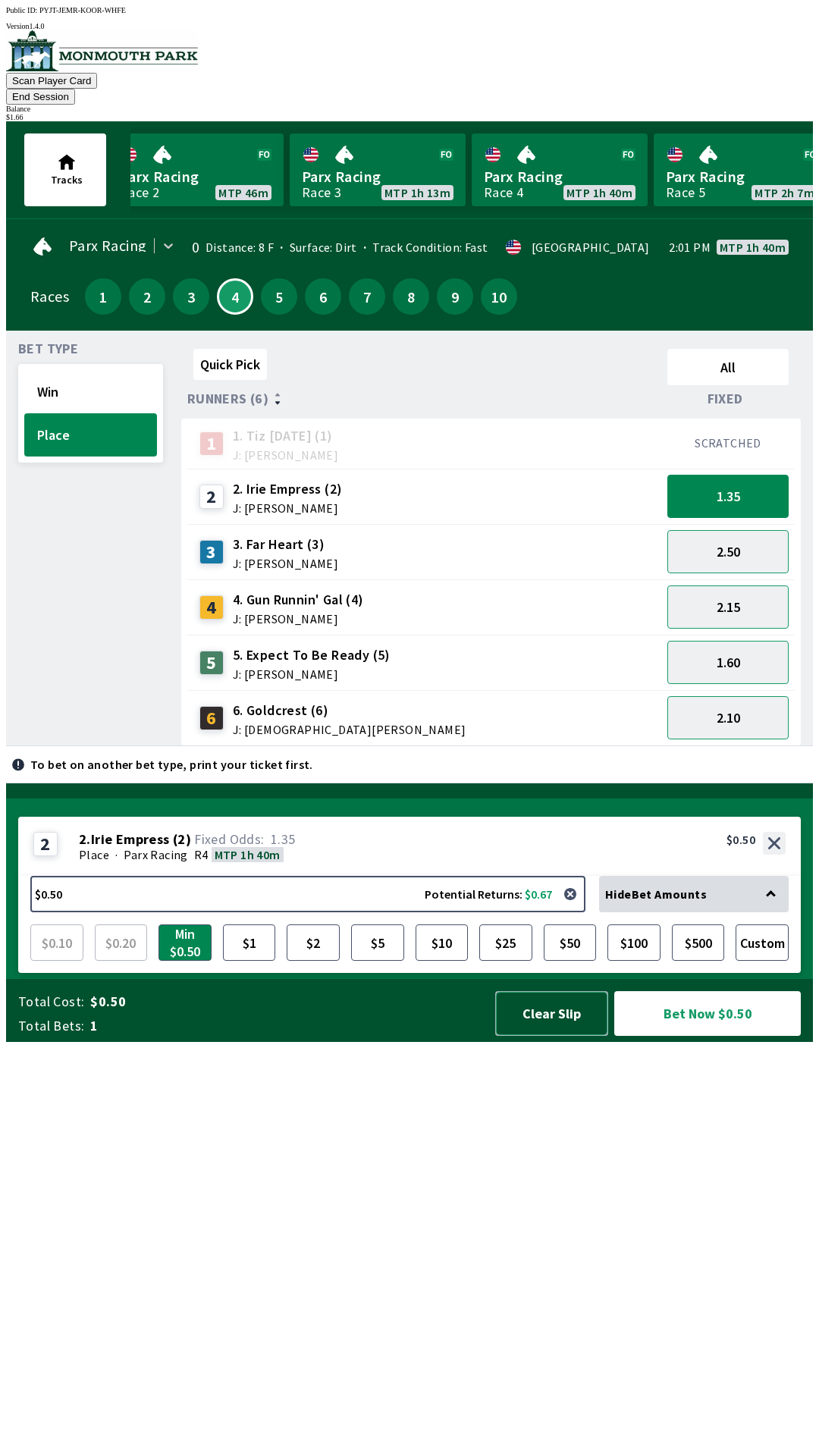
click at [552, 1036] on button "Clear Slip" at bounding box center [552, 1014] width 113 height 45
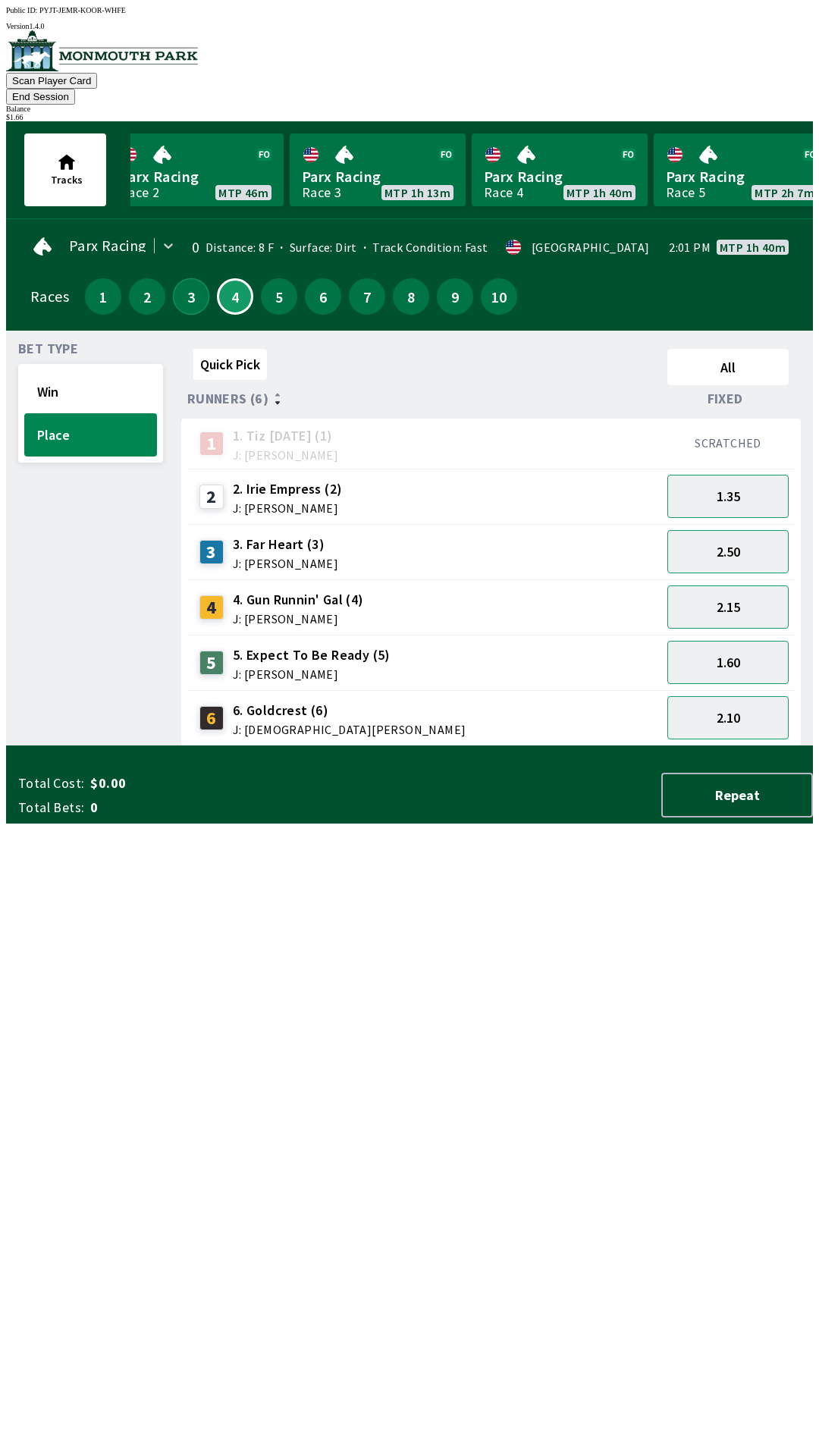
click at [181, 279] on button "3" at bounding box center [191, 296] width 36 height 36
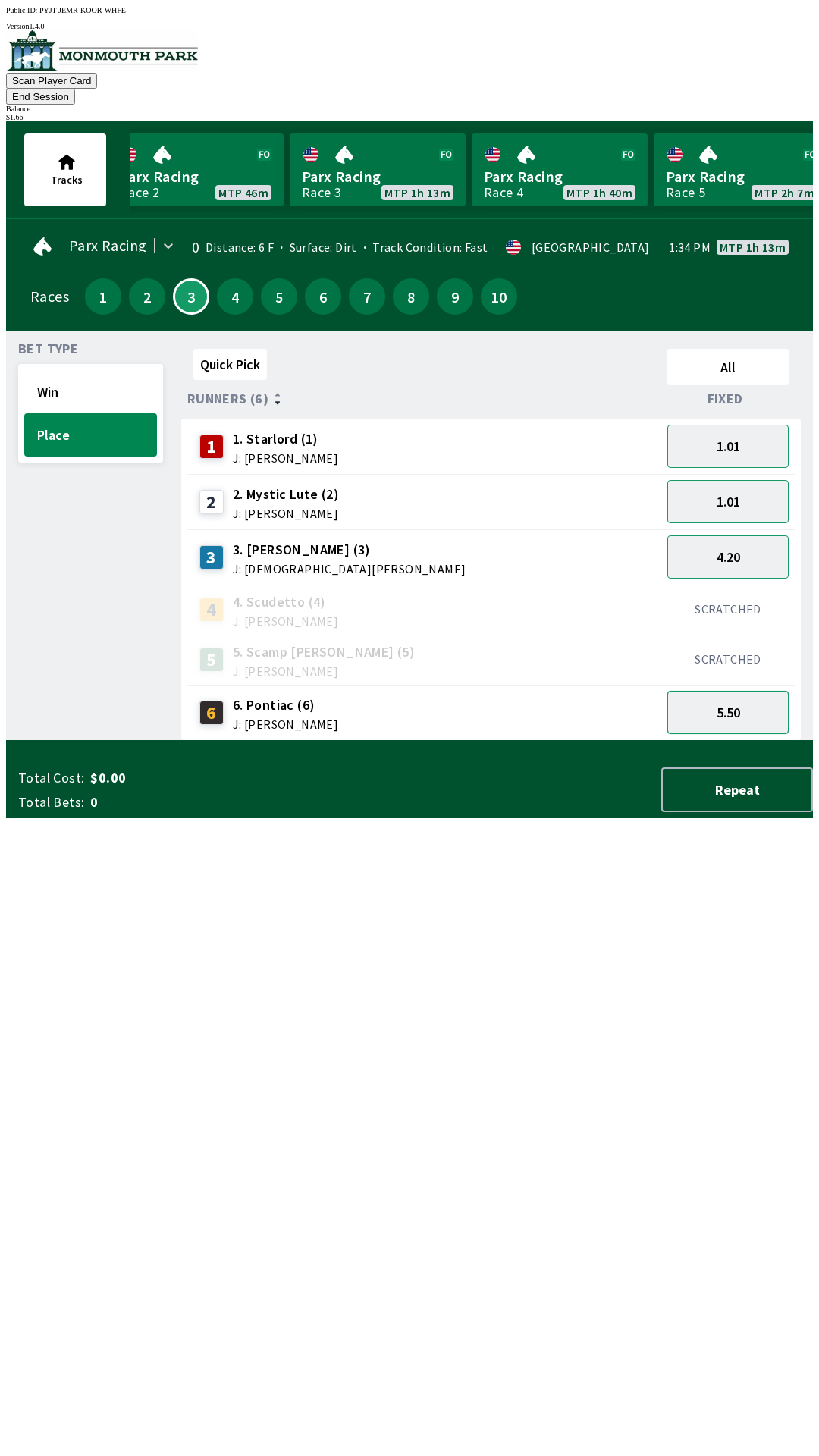
click at [743, 693] on button "5.50" at bounding box center [728, 712] width 122 height 43
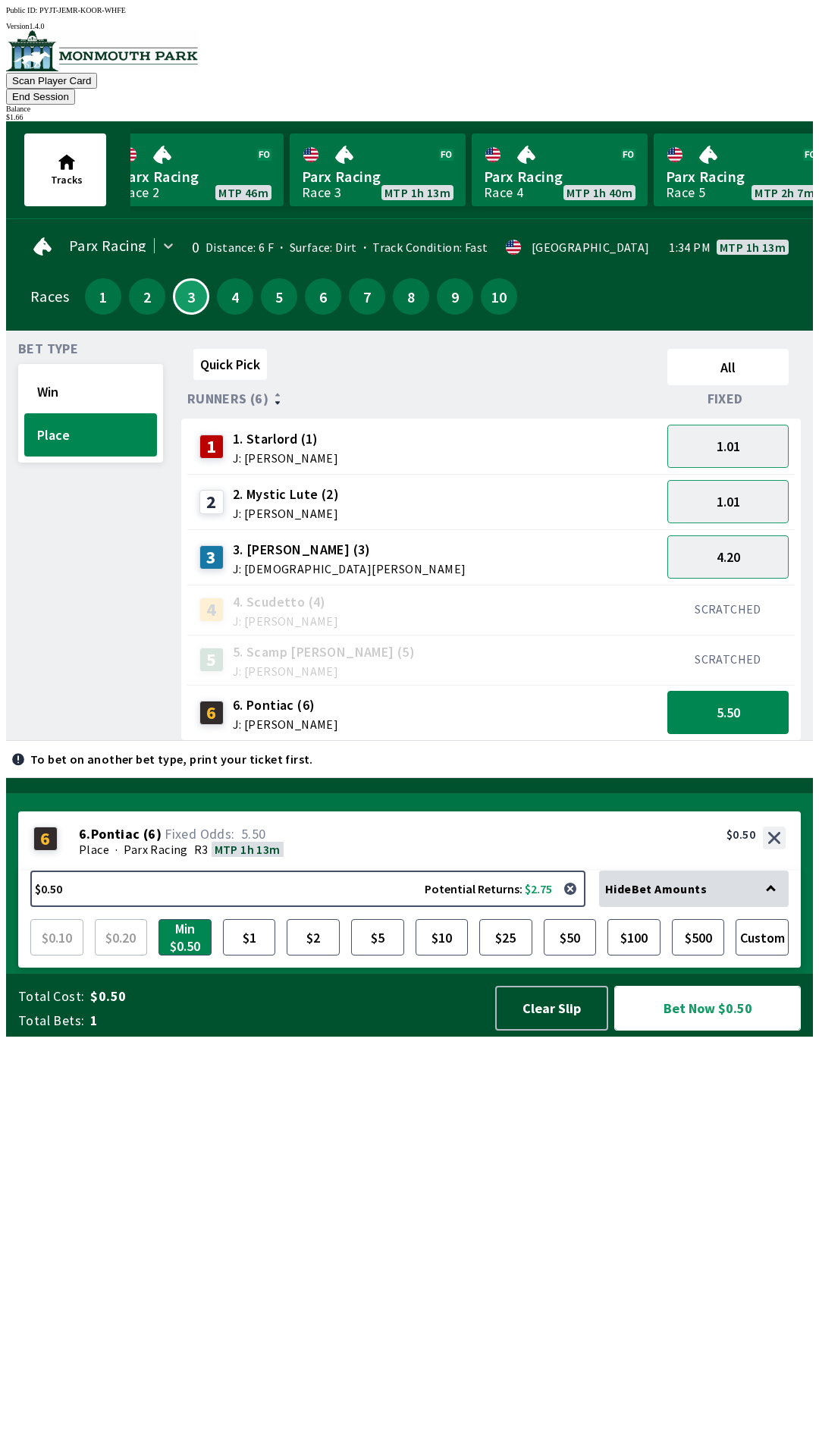
click at [707, 1031] on button "Bet Now $0.50" at bounding box center [707, 1009] width 187 height 45
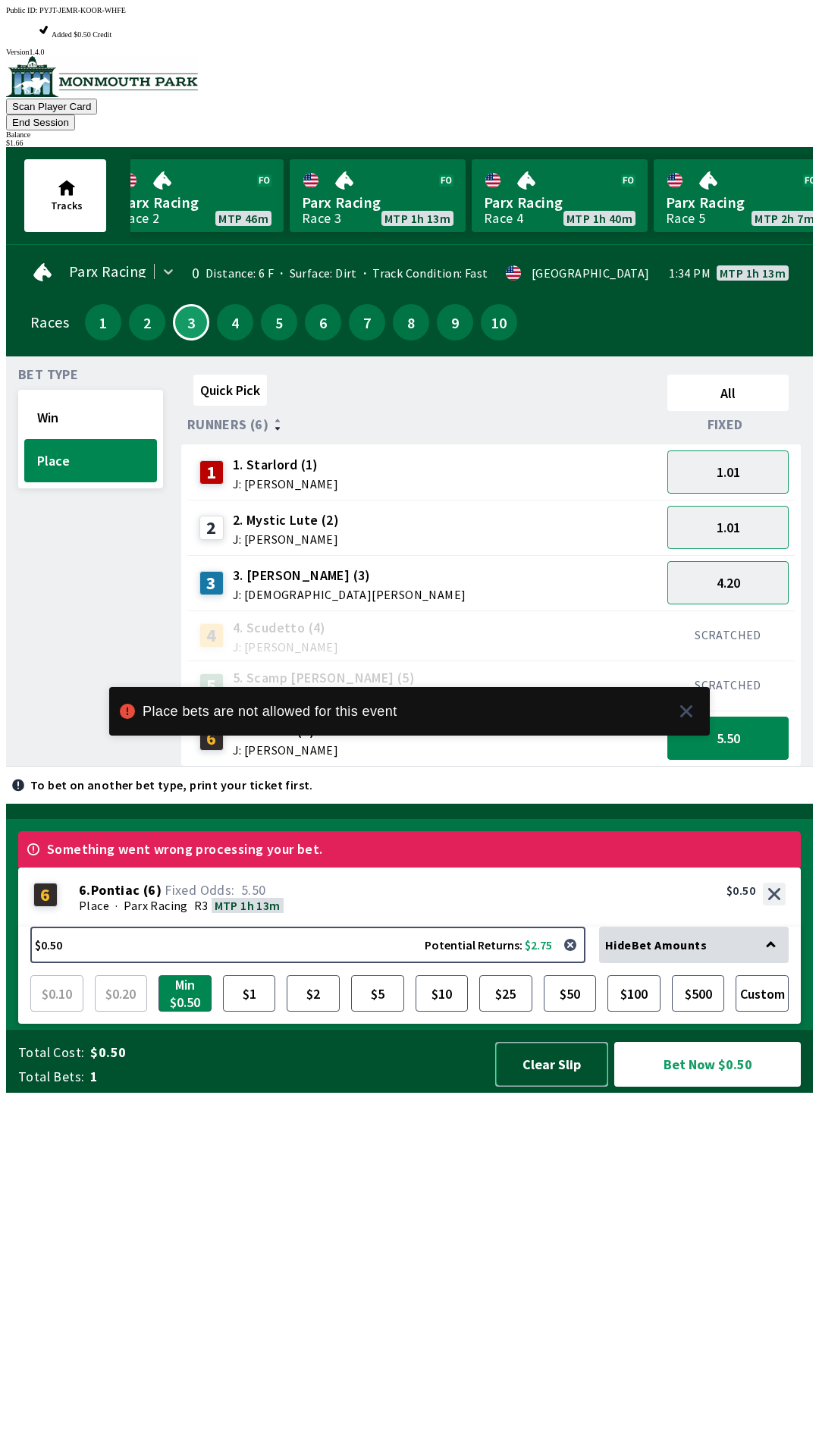
click at [545, 1087] on button "Clear Slip" at bounding box center [552, 1064] width 113 height 45
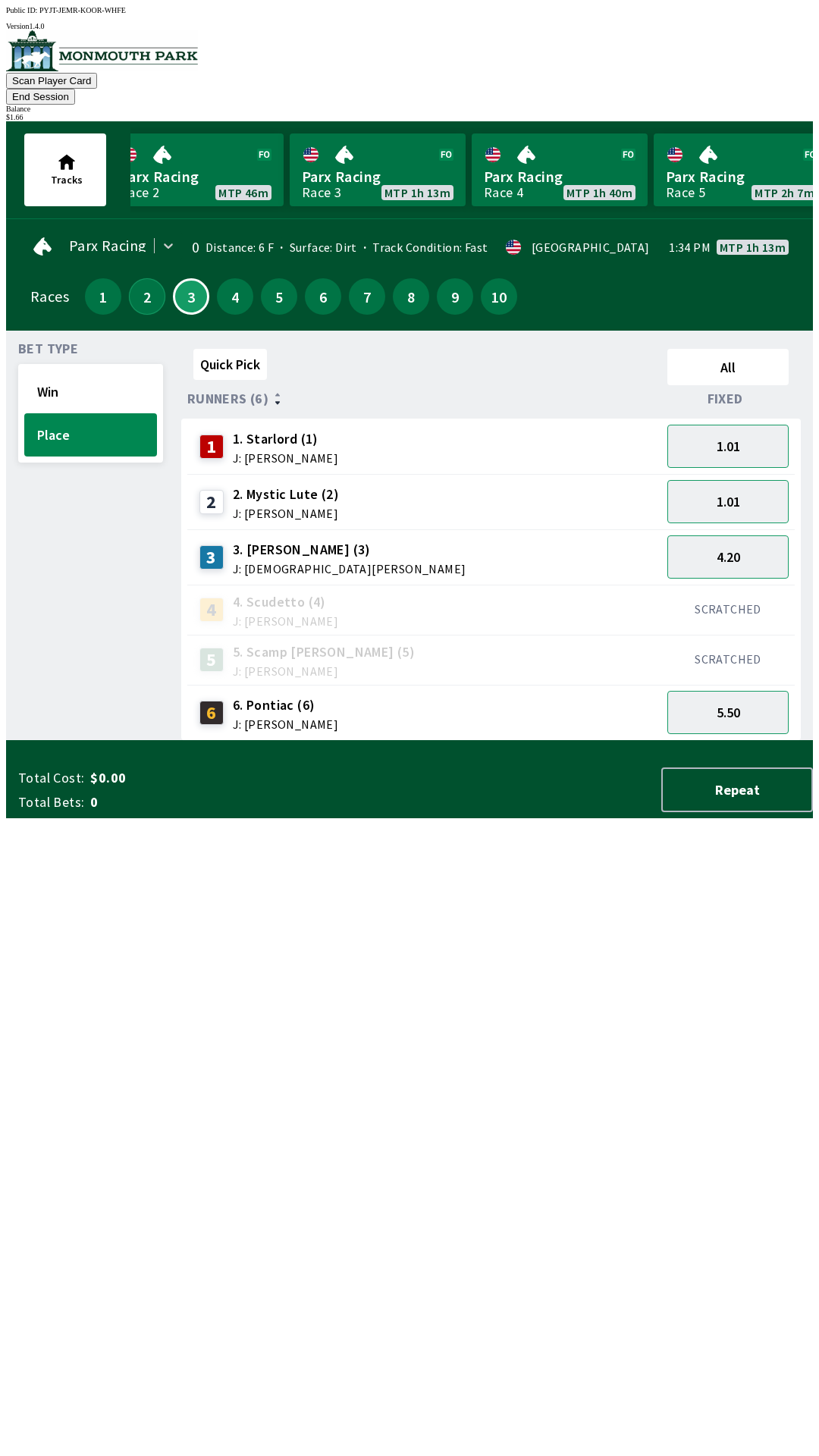
click at [140, 278] on button "2" at bounding box center [146, 296] width 36 height 36
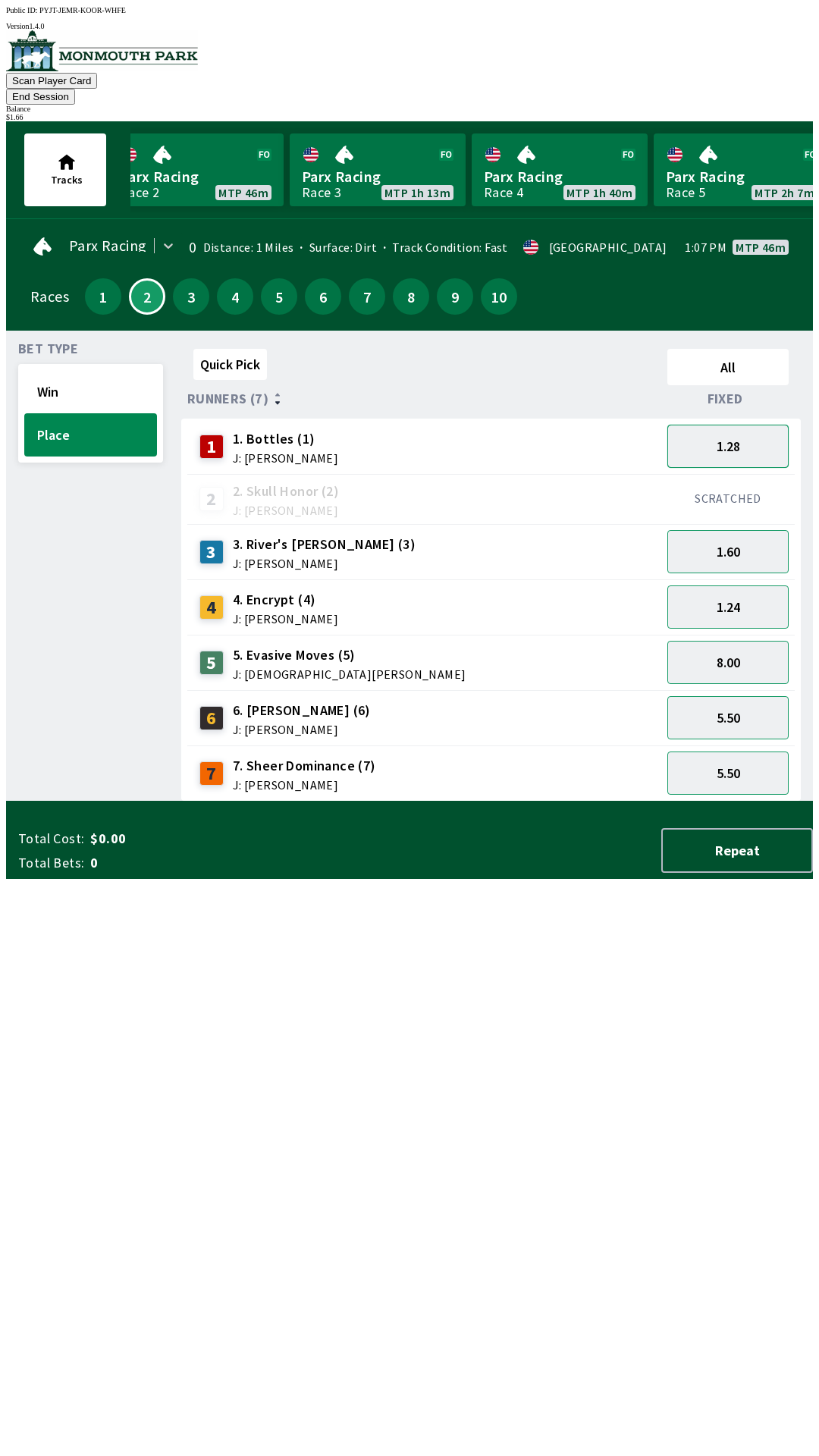
click at [726, 425] on button "1.28" at bounding box center [728, 447] width 122 height 43
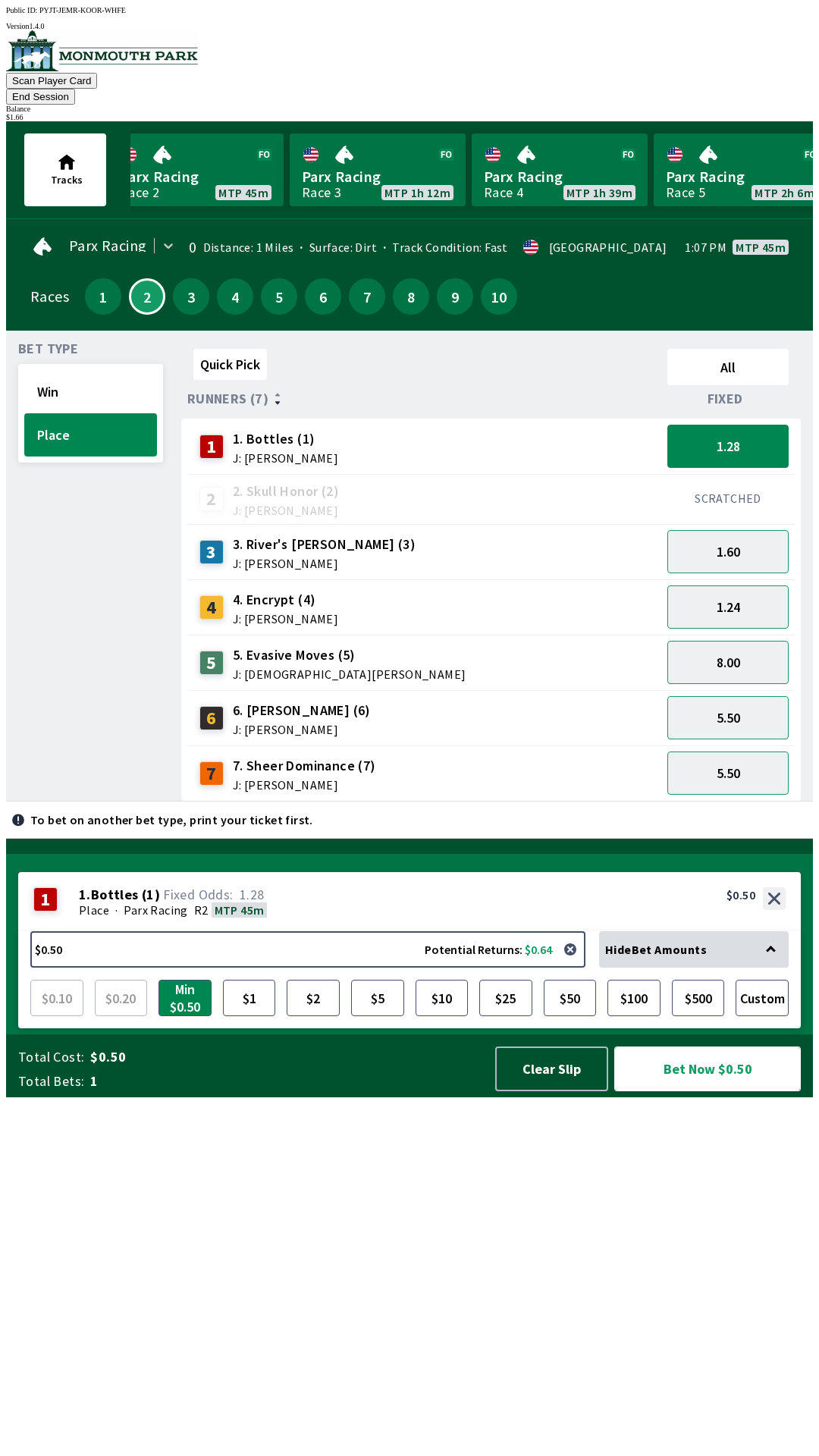
click at [691, 1092] on button "Bet Now $0.50" at bounding box center [707, 1069] width 187 height 45
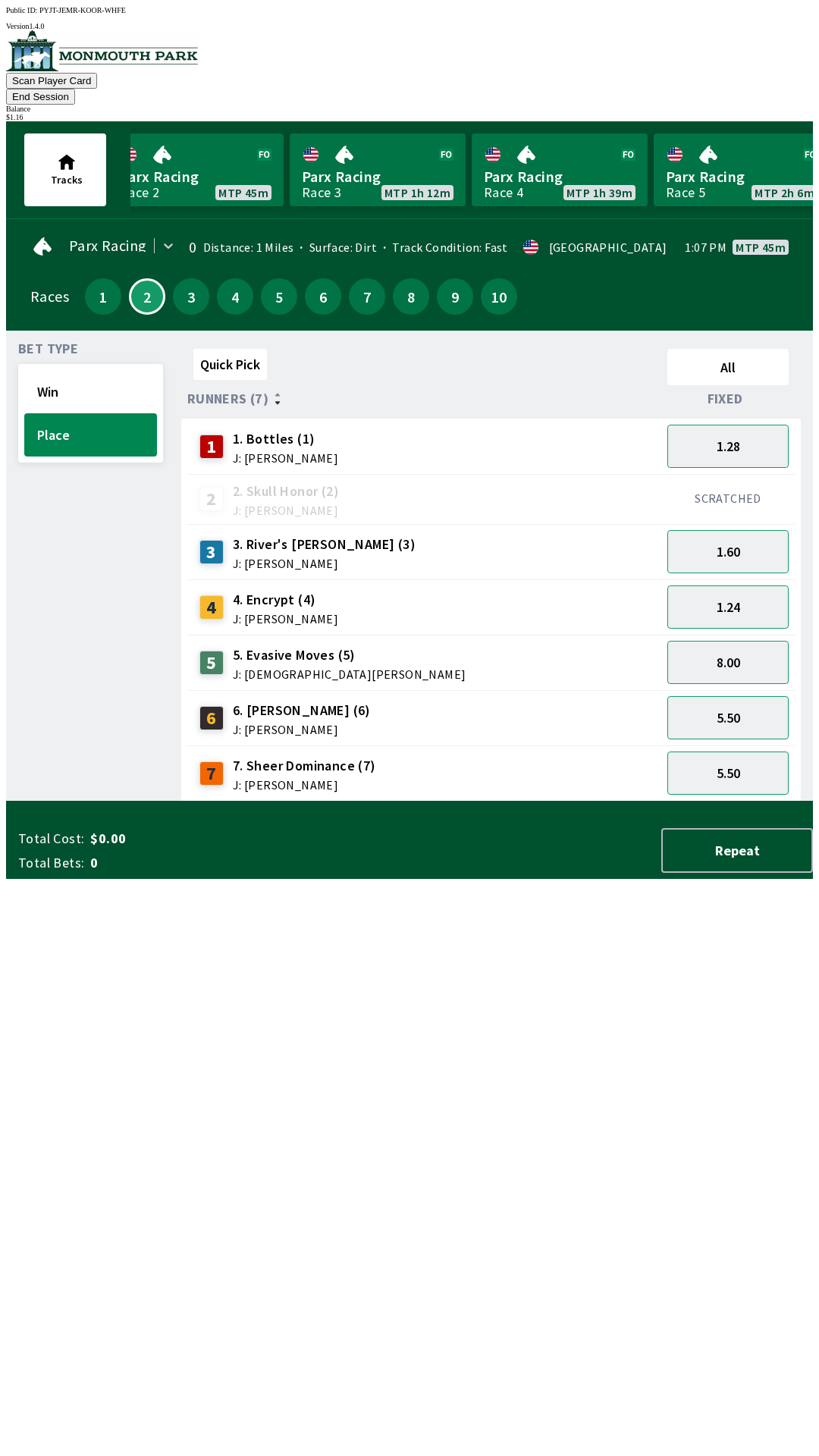
click at [34, 723] on div "Bet Type Win Place" at bounding box center [90, 572] width 145 height 459
click at [59, 721] on div "Bet Type Win Place" at bounding box center [90, 572] width 145 height 459
click at [75, 88] on button "End Session" at bounding box center [40, 96] width 69 height 16
